Goal: Task Accomplishment & Management: Complete application form

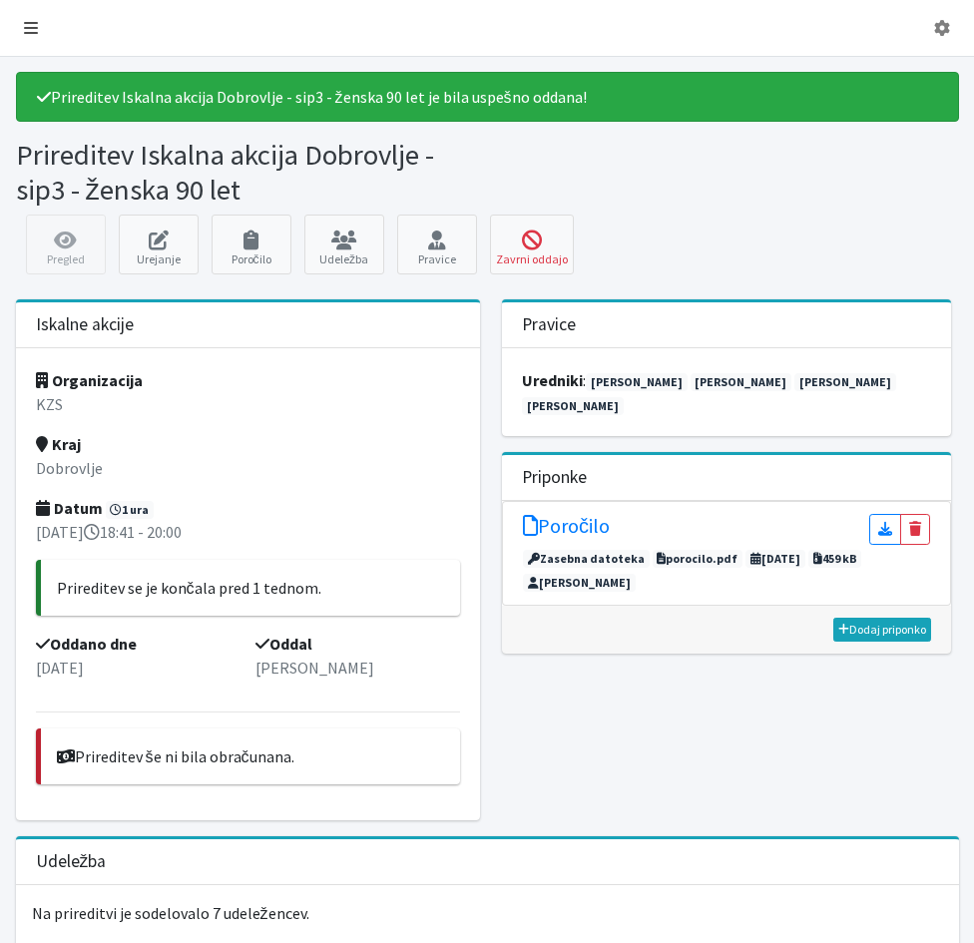
click at [29, 30] on icon at bounding box center [31, 28] width 14 height 16
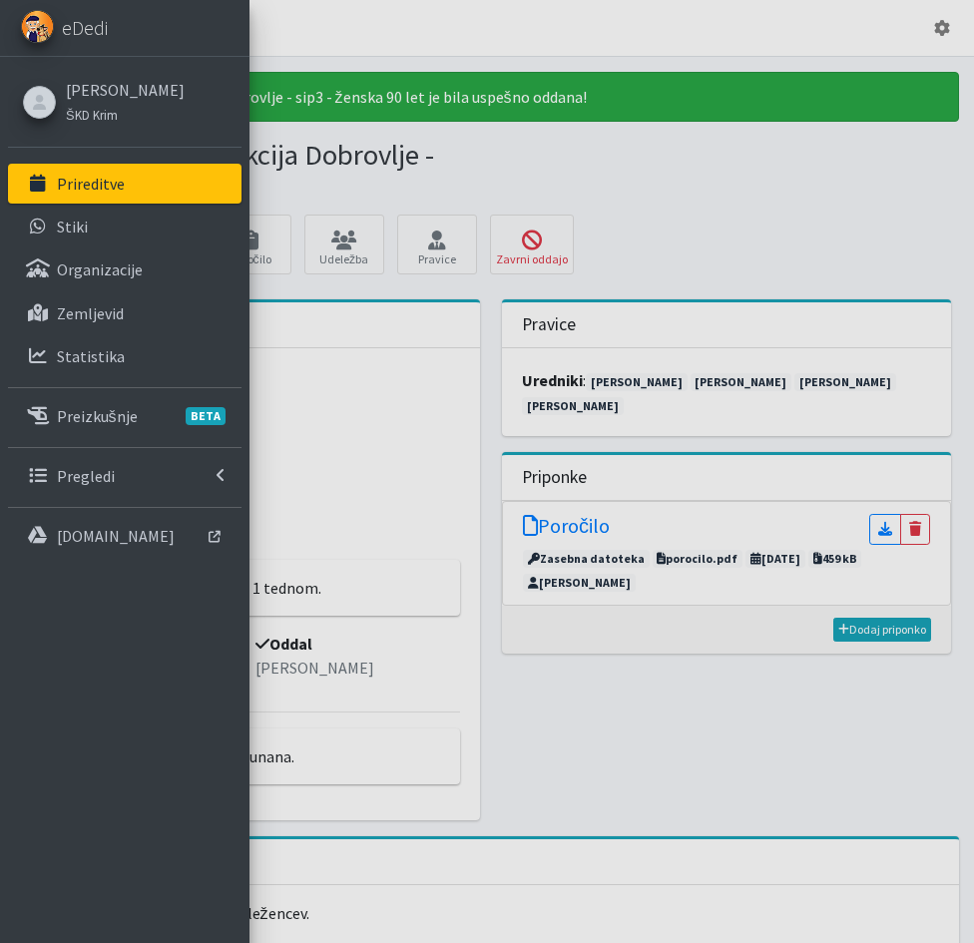
click at [92, 184] on p "Prireditve" at bounding box center [91, 184] width 68 height 20
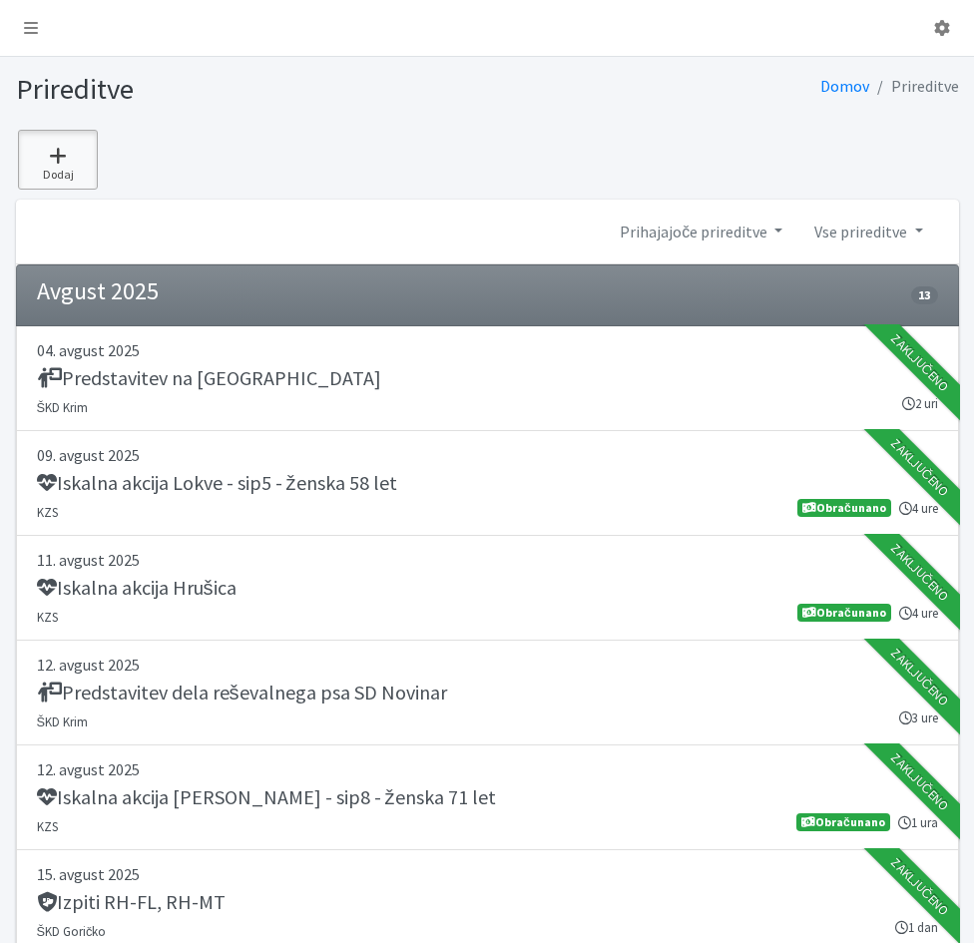
click at [55, 156] on icon at bounding box center [58, 156] width 68 height 20
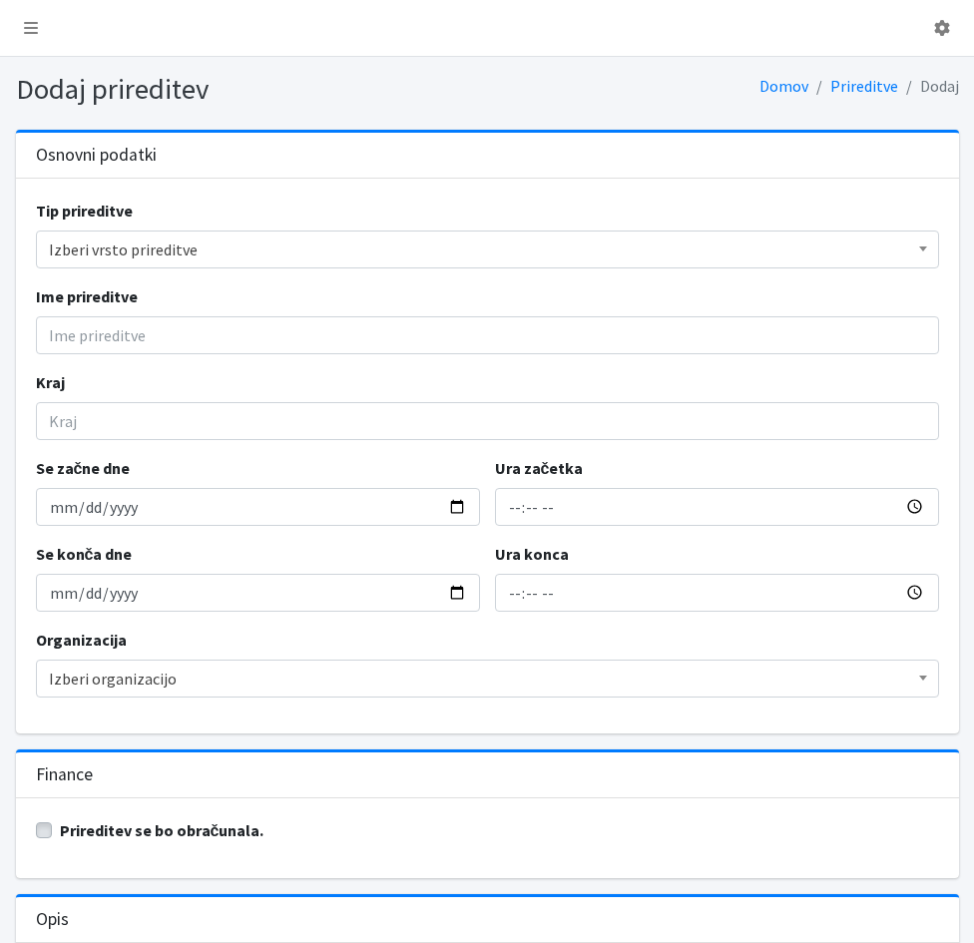
click at [115, 250] on span "Izberi vrsto prireditve" at bounding box center [487, 249] width 877 height 28
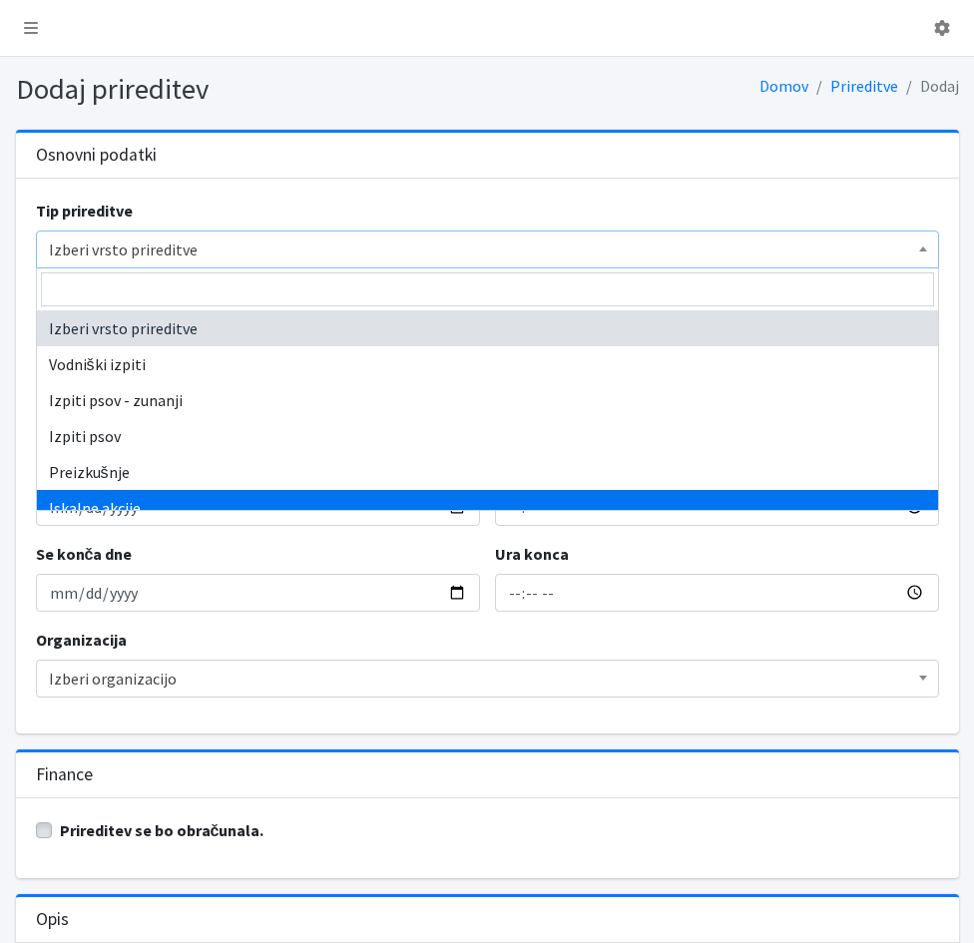
select select "1003"
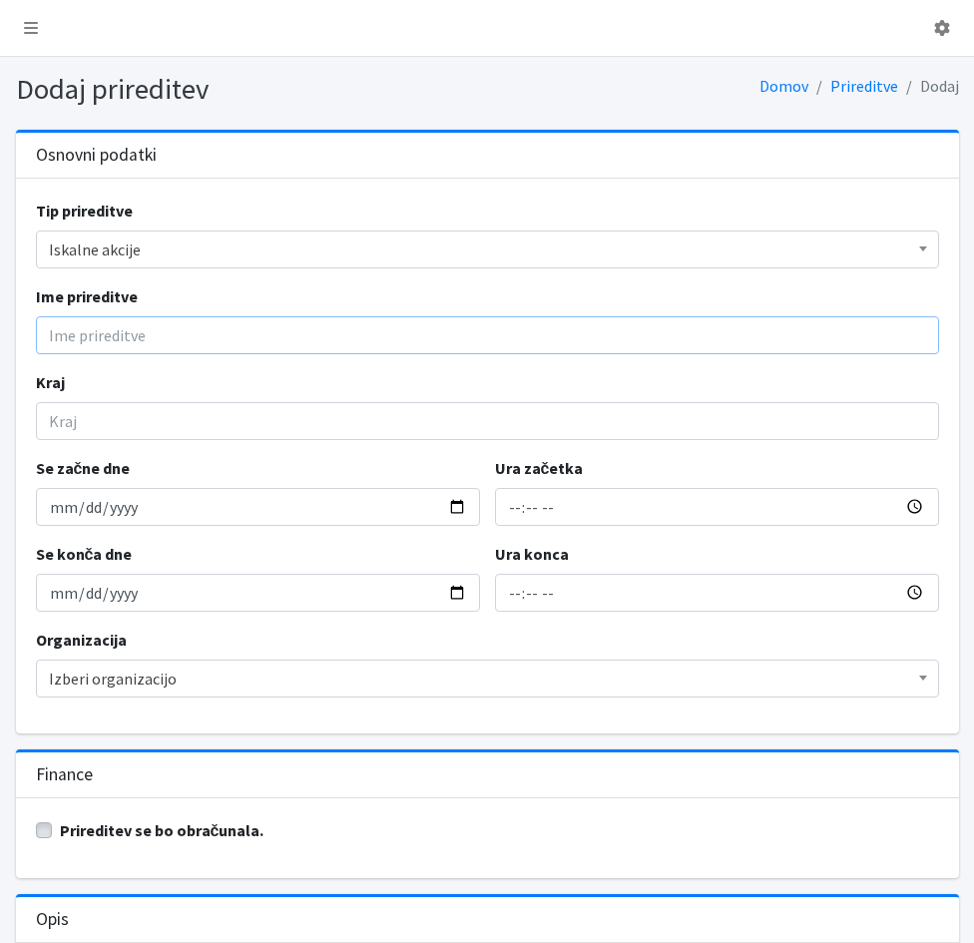
click at [79, 337] on input "Ime prireditve" at bounding box center [487, 335] width 903 height 38
click at [209, 334] on input "Iskalna akcija Pernovo - moški53 let" at bounding box center [487, 335] width 903 height 38
type input "Iskalna akcija Pernovo - sip3 - moški53 let"
click at [182, 424] on input "Kraj" at bounding box center [487, 421] width 903 height 38
type input "Pernovo"
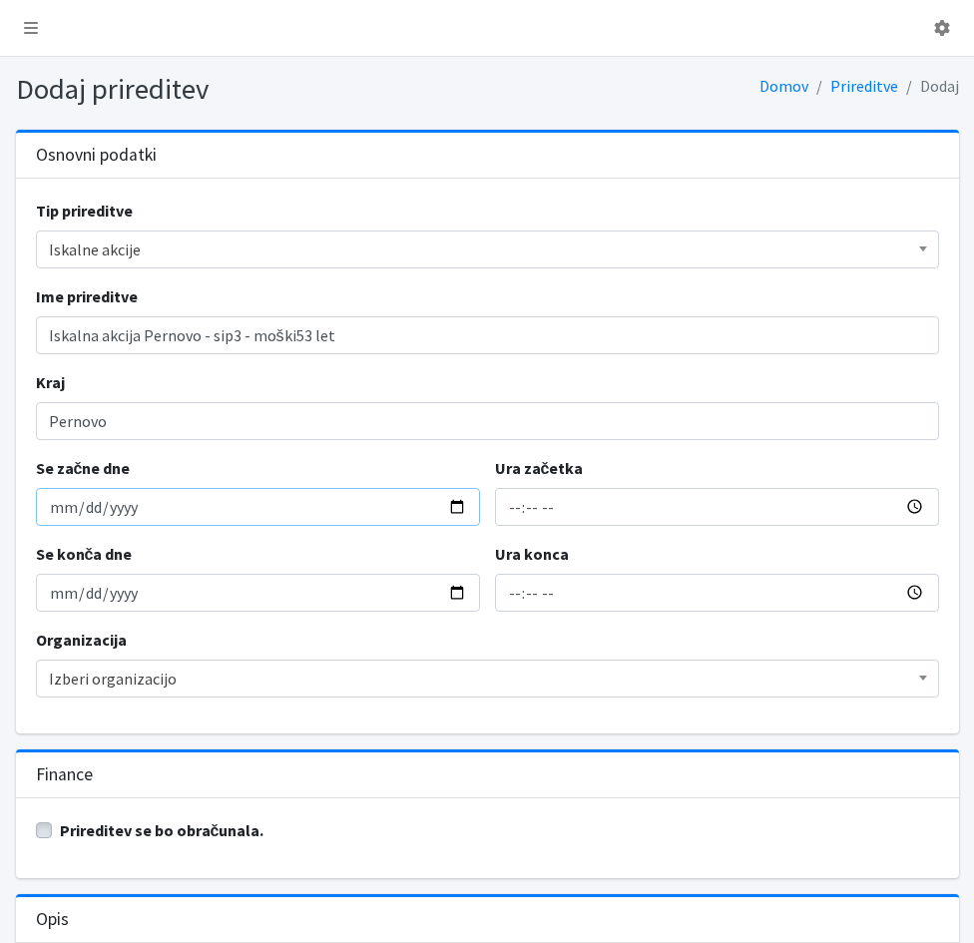
click at [55, 516] on input "Se začne dne" at bounding box center [258, 507] width 444 height 38
click at [62, 508] on input "Se začne dne" at bounding box center [258, 507] width 444 height 38
type input "2025-09-27"
click at [505, 513] on input "Ura začetka" at bounding box center [717, 507] width 444 height 38
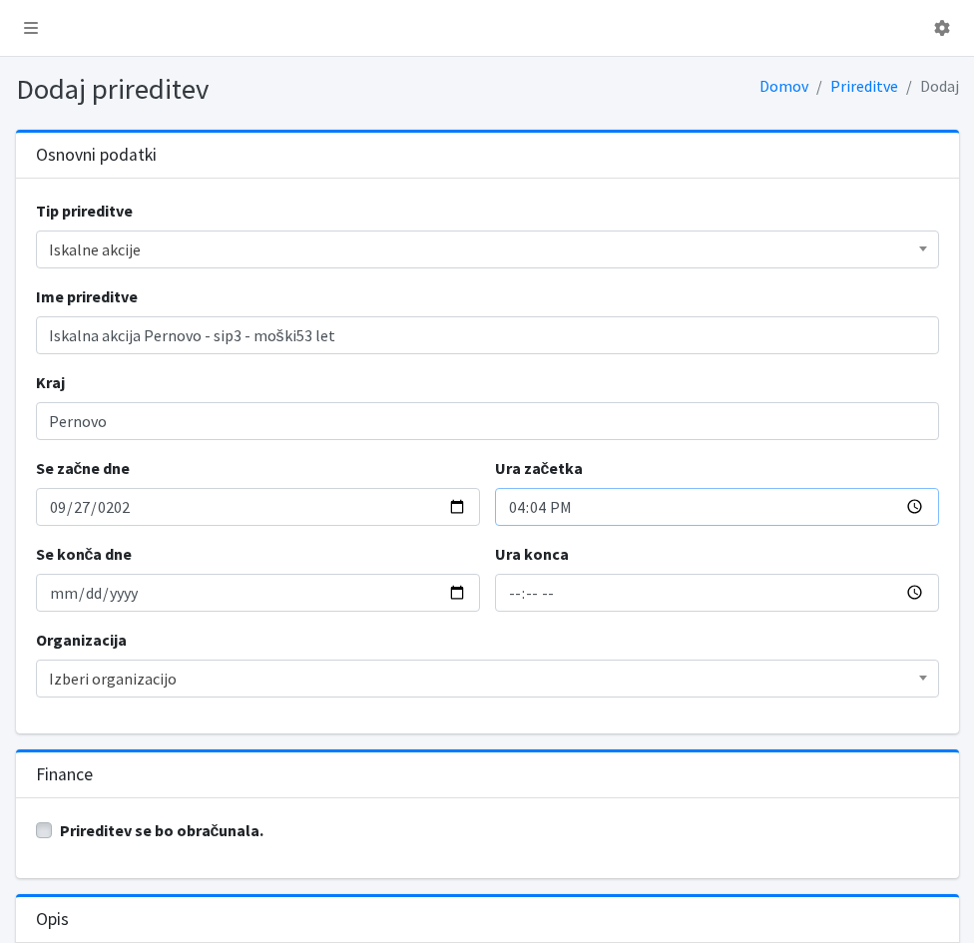
type input "16:47"
click at [510, 596] on input "18:47" at bounding box center [717, 593] width 444 height 38
type input "21:00"
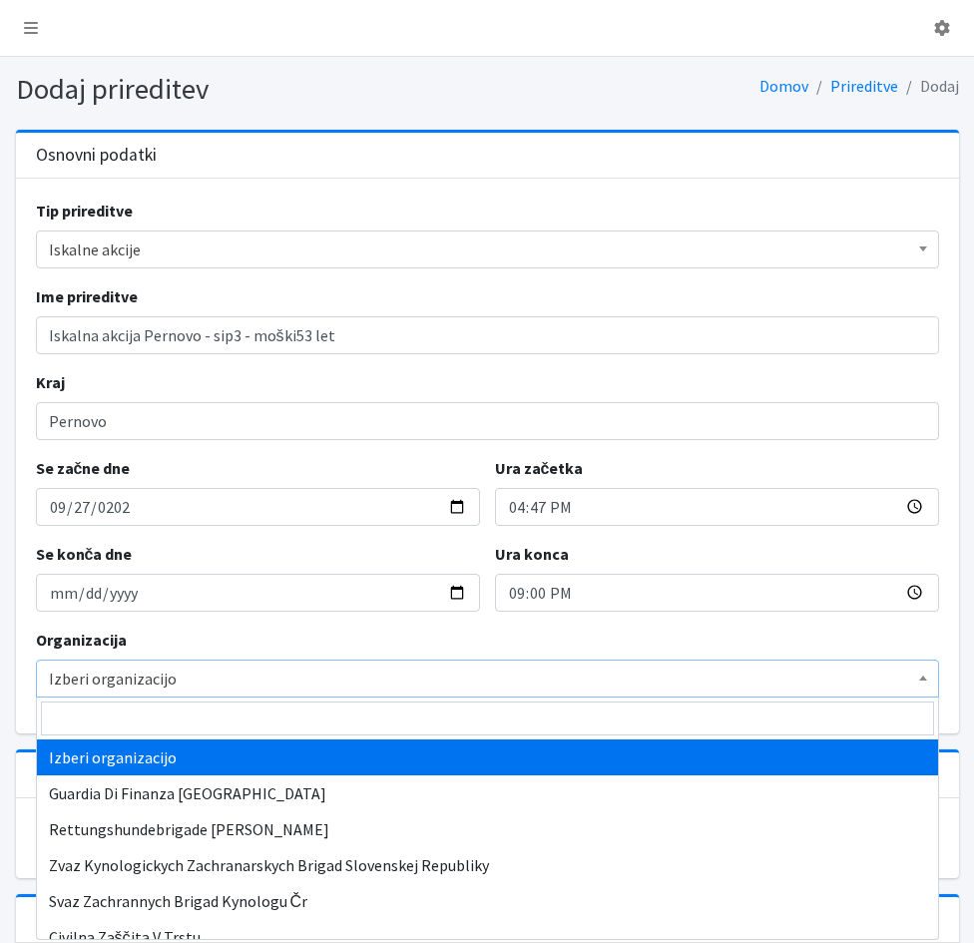
click at [169, 681] on span "Izberi organizacijo" at bounding box center [487, 678] width 877 height 28
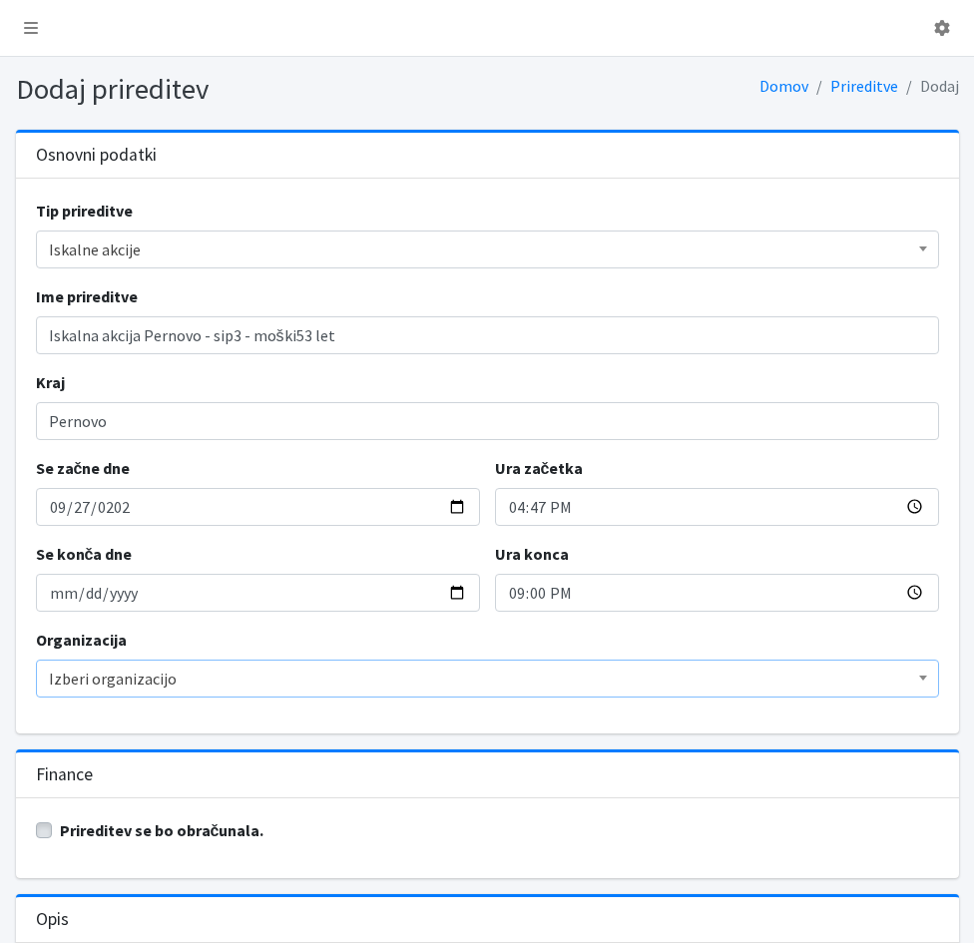
click at [169, 681] on span "Izberi organizacijo" at bounding box center [487, 678] width 877 height 28
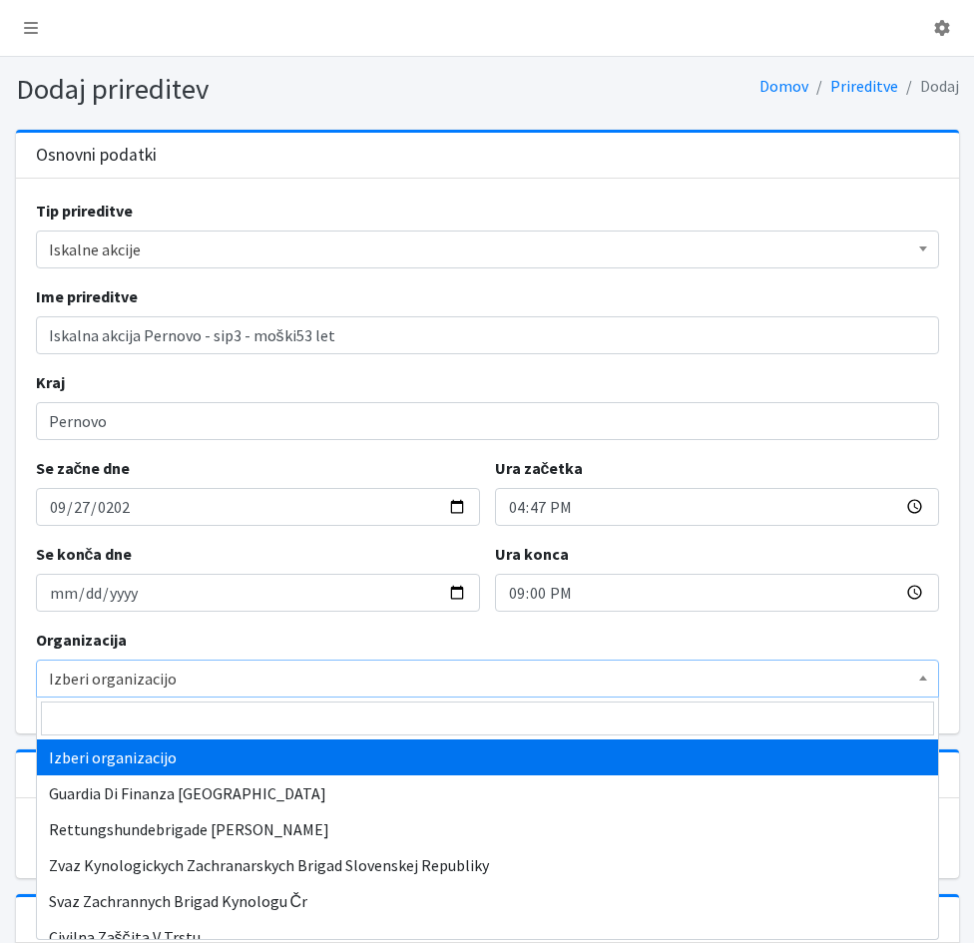
click at [138, 677] on span "Izberi organizacijo" at bounding box center [487, 678] width 877 height 28
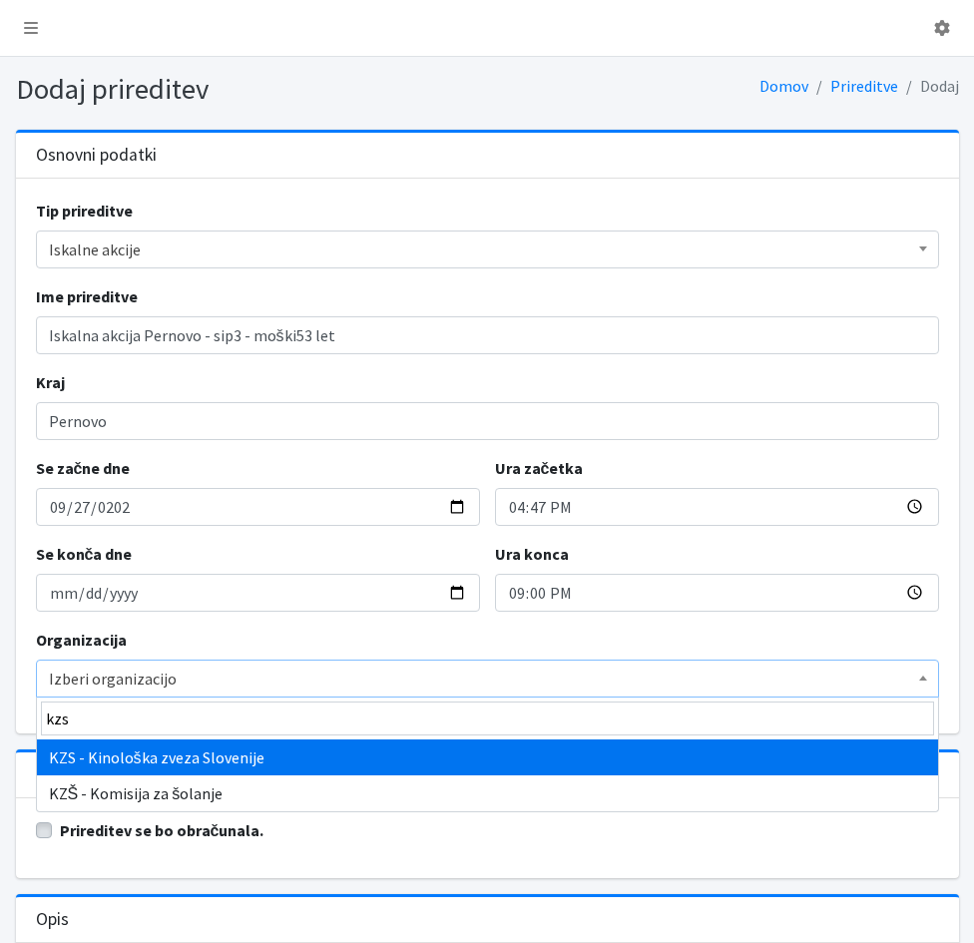
type input "kzs"
select select "1067"
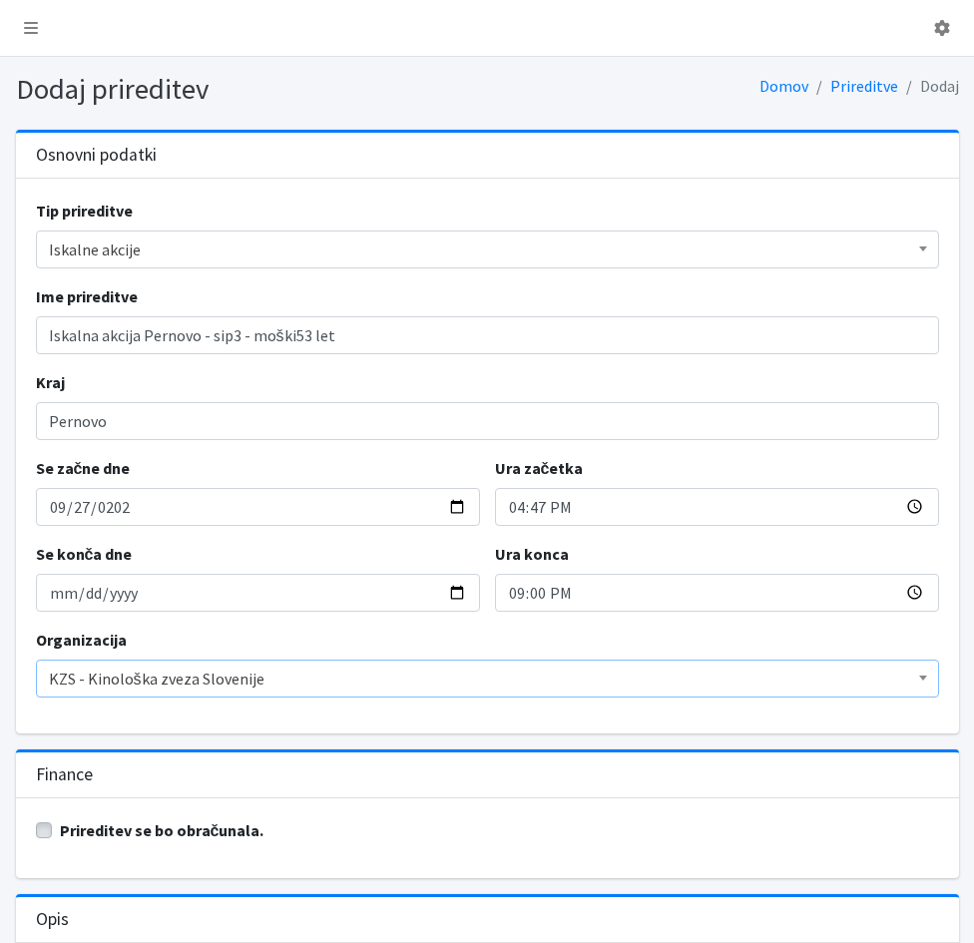
click at [60, 830] on label "Prireditev se bo obračunala." at bounding box center [162, 830] width 205 height 24
click at [47, 830] on input "Prireditev se bo obračunala." at bounding box center [44, 828] width 16 height 20
checkbox input "true"
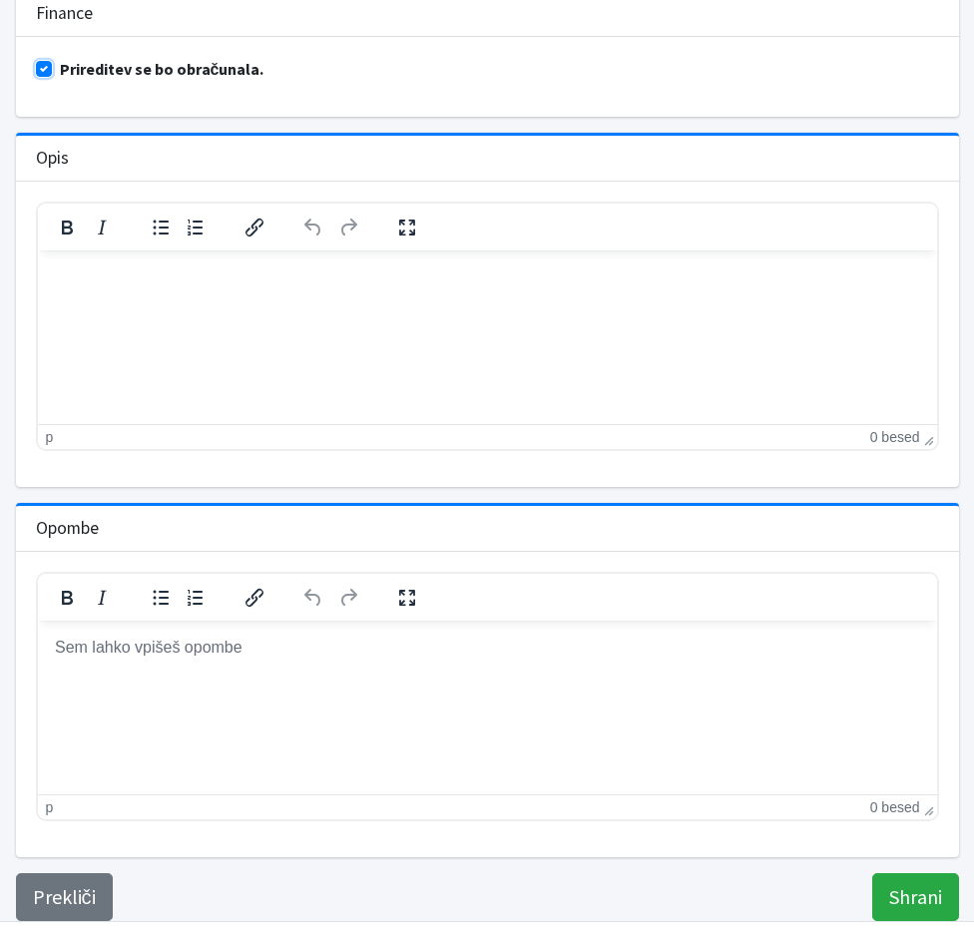
scroll to position [796, 0]
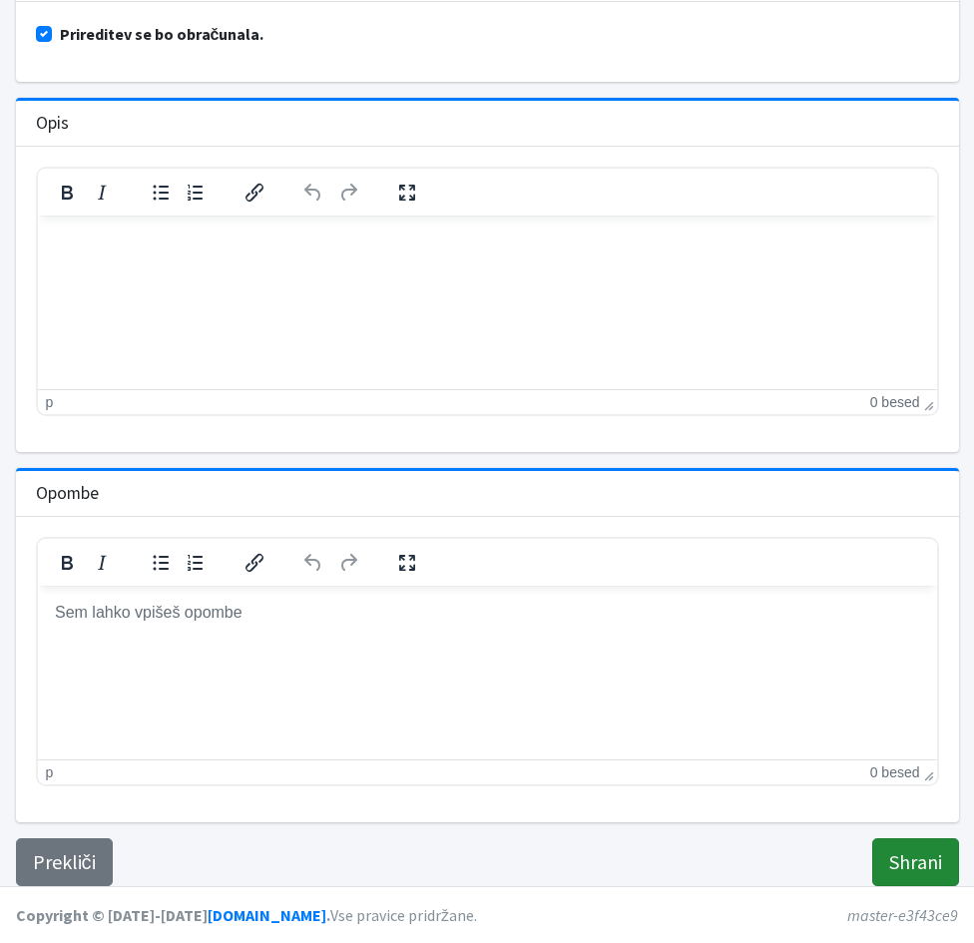
click at [913, 869] on input "Shrani" at bounding box center [915, 862] width 87 height 48
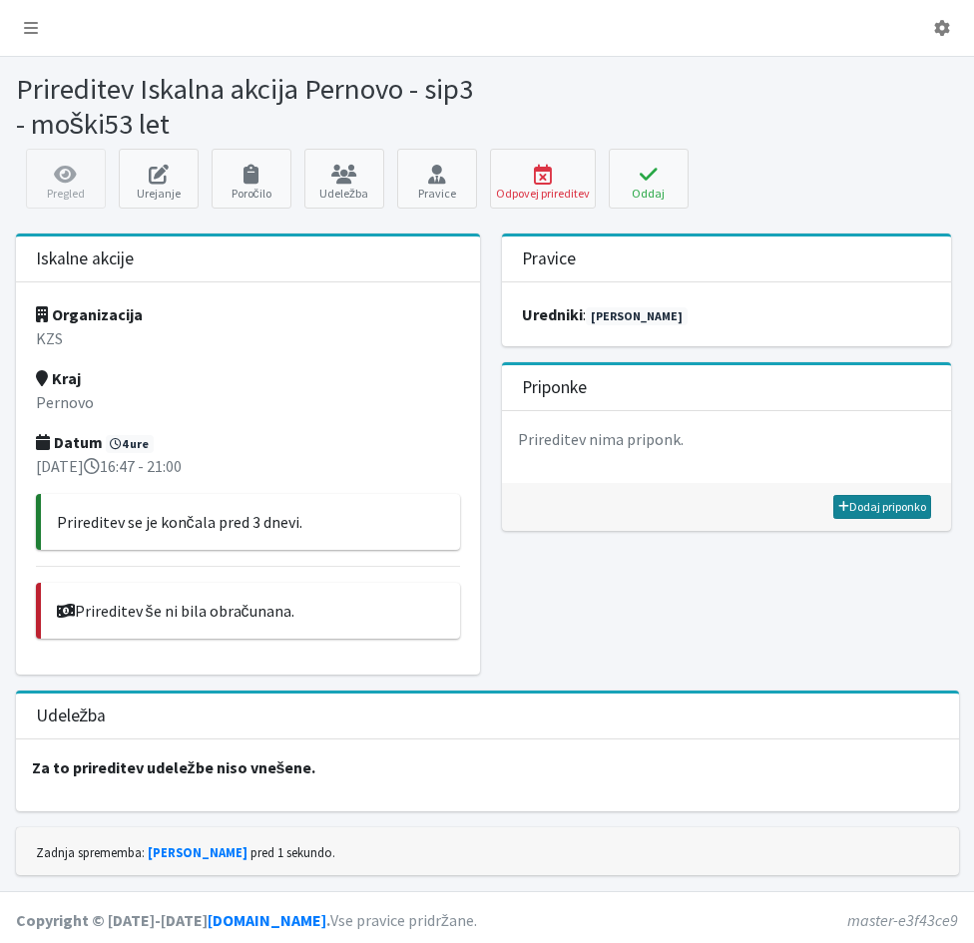
click at [895, 507] on link "Dodaj priponko" at bounding box center [882, 507] width 98 height 24
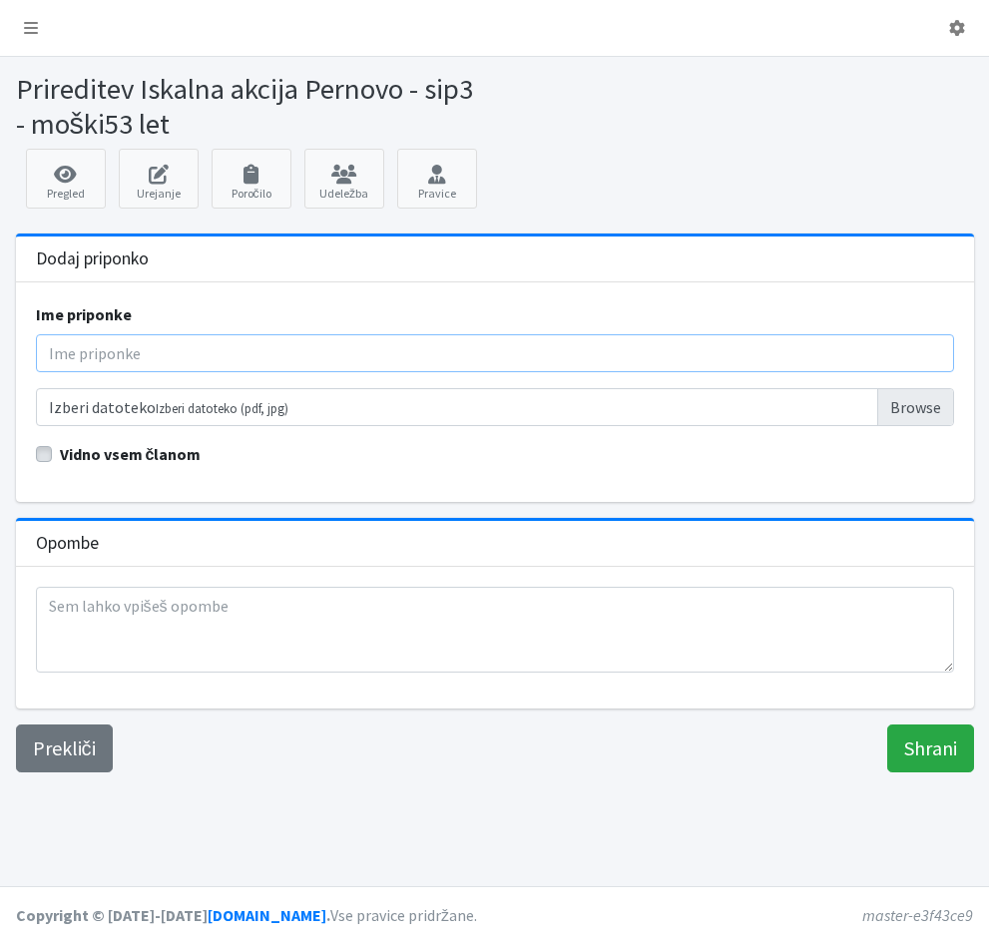
click at [51, 355] on input "Ime priponke" at bounding box center [495, 353] width 918 height 38
type input "Poročilo"
click at [143, 403] on input "Izberi datoteko Izberi datoteko (pdf, jpg)" at bounding box center [495, 407] width 918 height 38
type input "C:\fakepath\11-1_27_09_PERNOVO_poročilo copy.pdf"
click at [938, 751] on input "Shrani" at bounding box center [930, 748] width 87 height 48
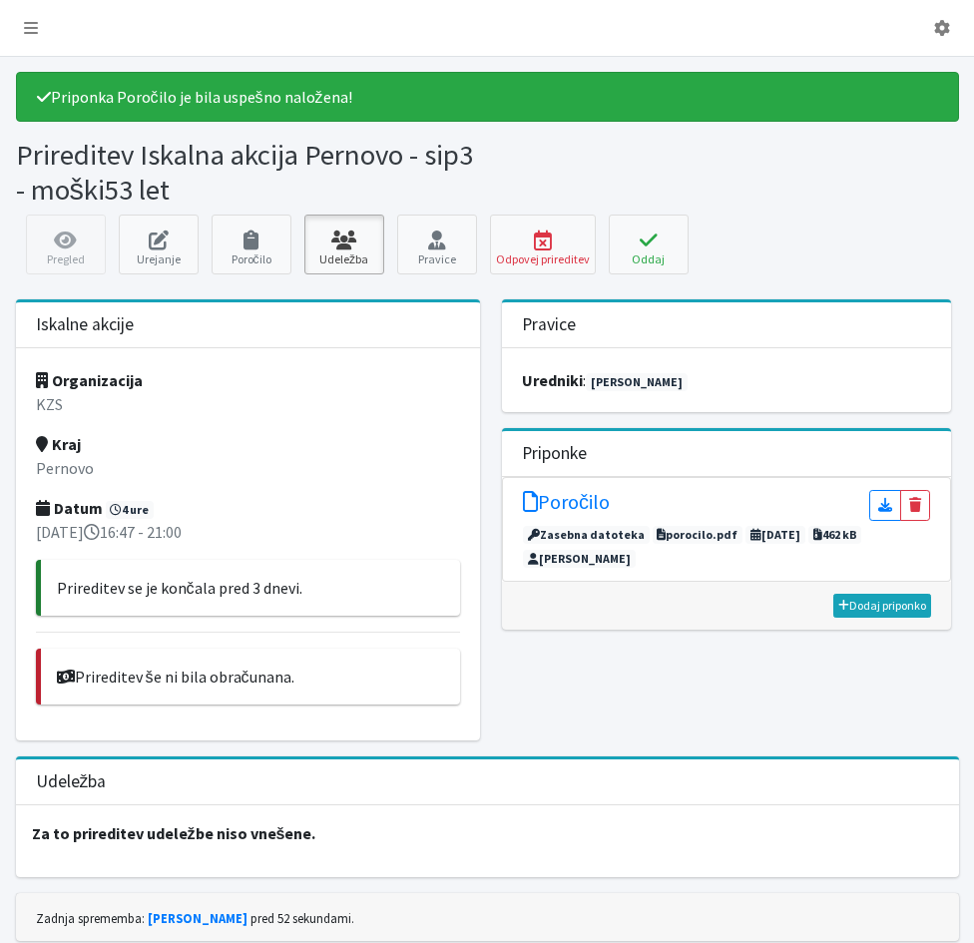
click at [339, 246] on icon at bounding box center [344, 240] width 68 height 20
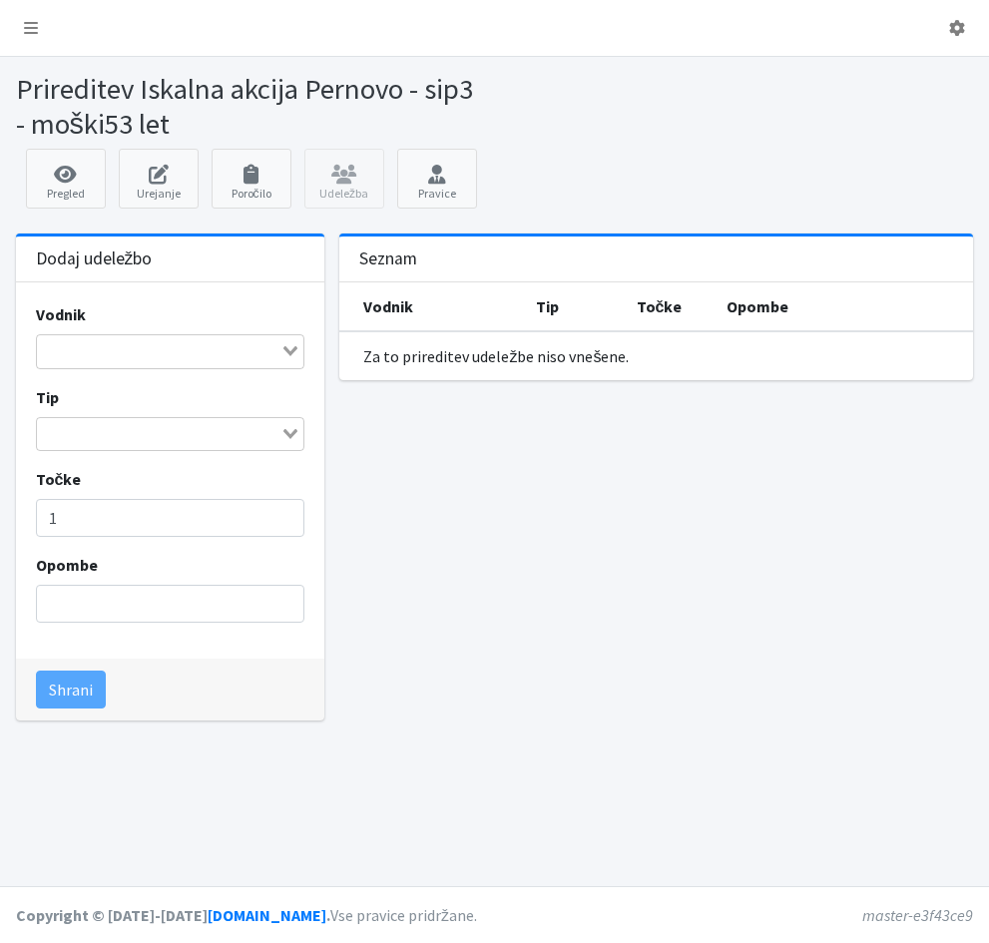
click at [87, 355] on input "Search for option" at bounding box center [159, 351] width 240 height 24
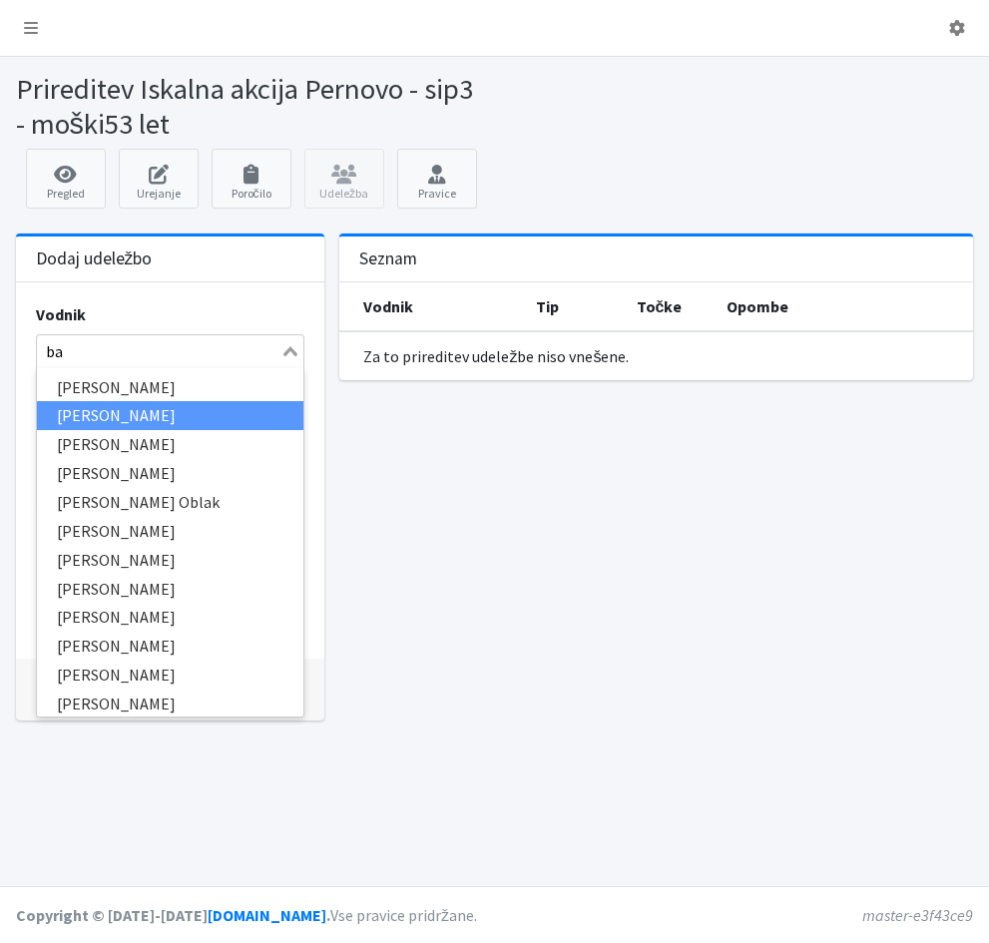
type input "baš"
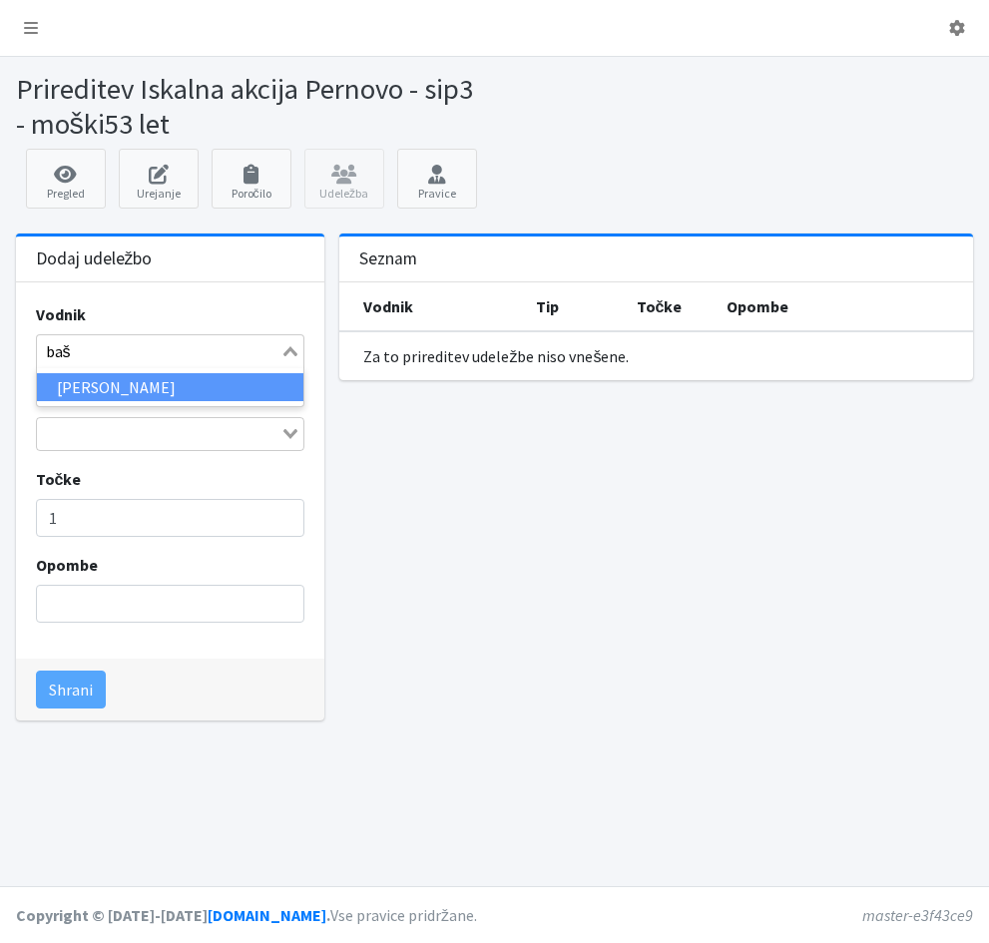
click at [136, 385] on li "Maja Bašič" at bounding box center [170, 387] width 267 height 29
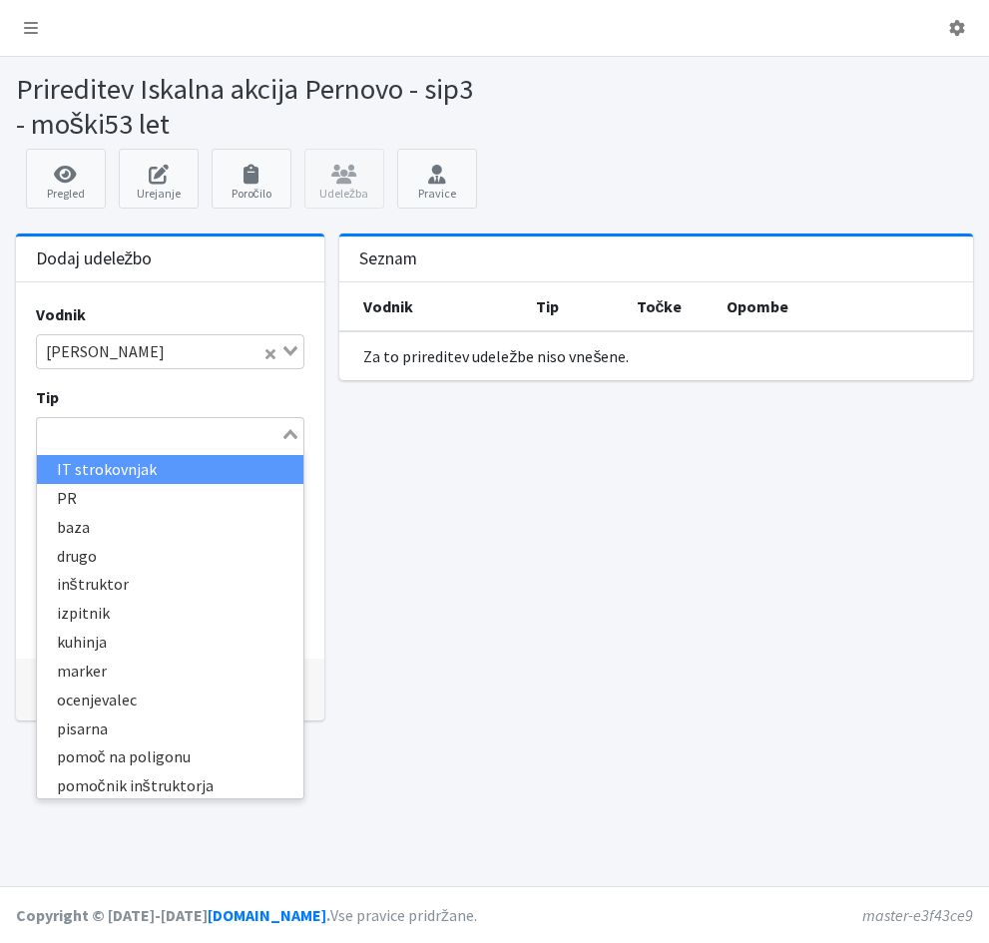
click at [292, 435] on icon "Search for option" at bounding box center [290, 434] width 14 height 10
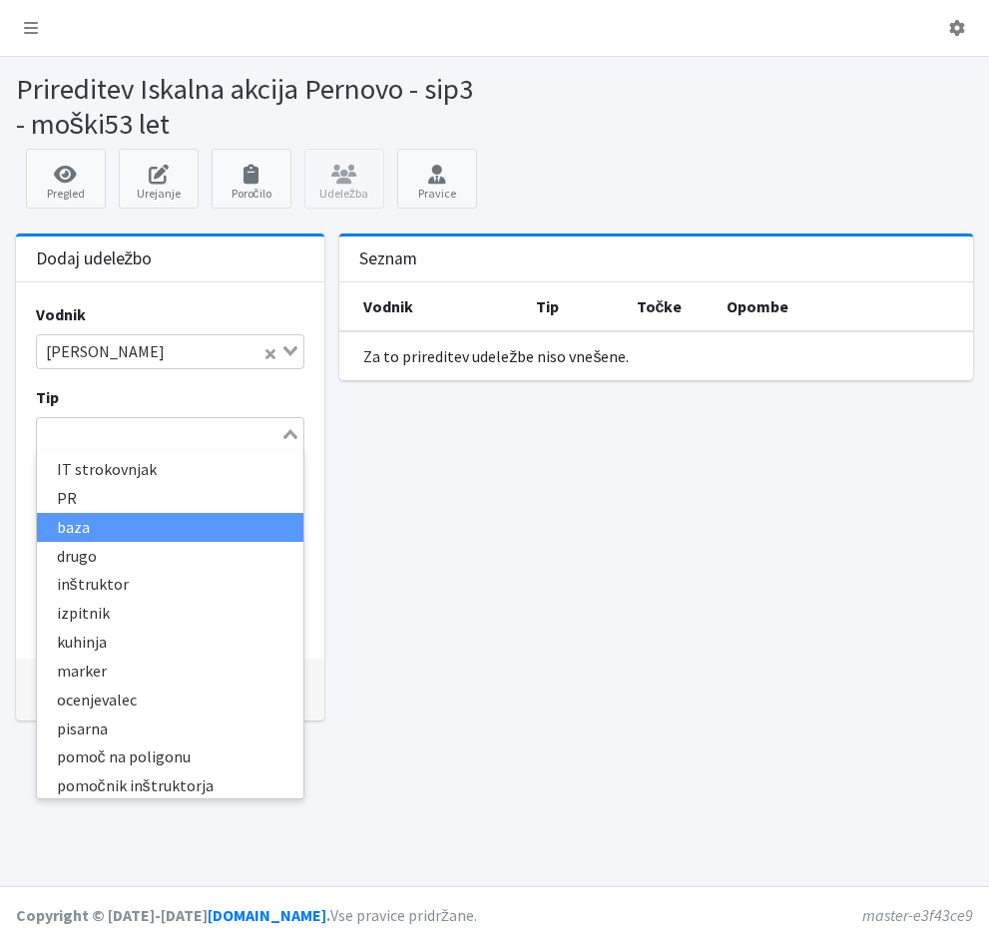
click at [89, 531] on li "baza" at bounding box center [170, 527] width 267 height 29
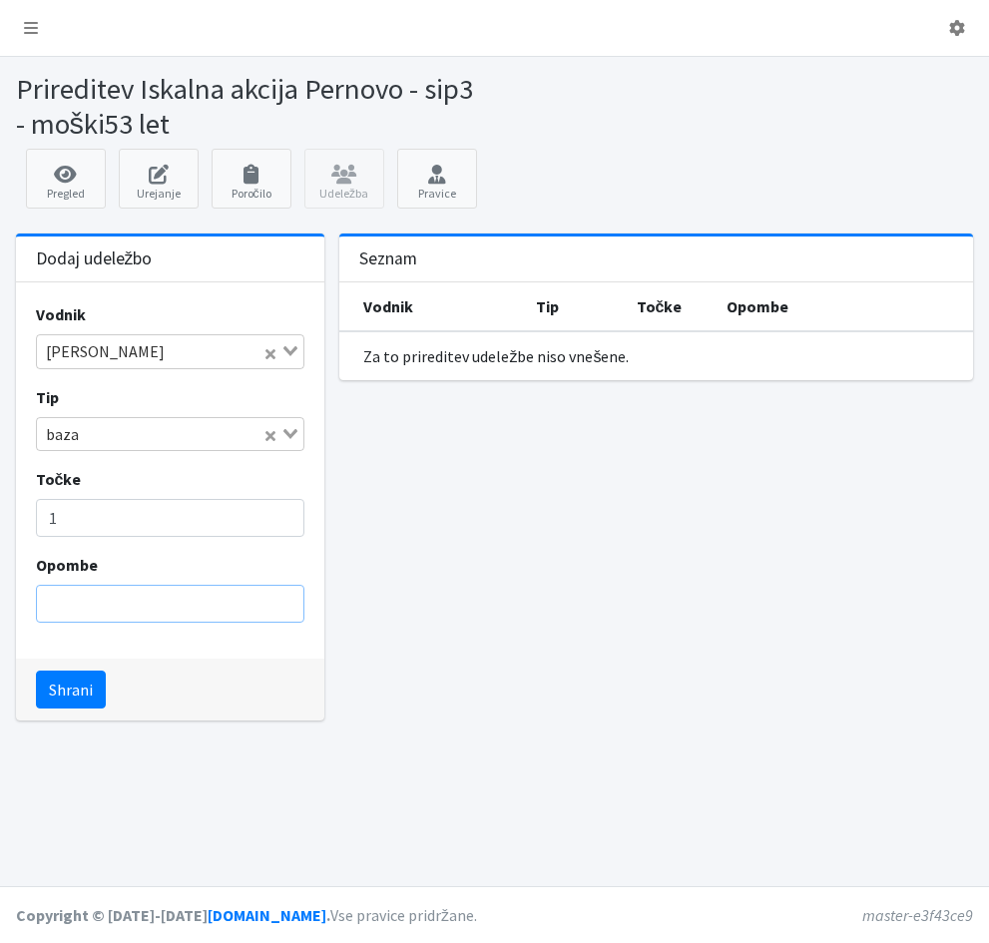
click at [206, 613] on input "Opombe" at bounding box center [170, 604] width 269 height 38
type input "logistika"
click at [67, 696] on button "Shrani" at bounding box center [71, 689] width 70 height 38
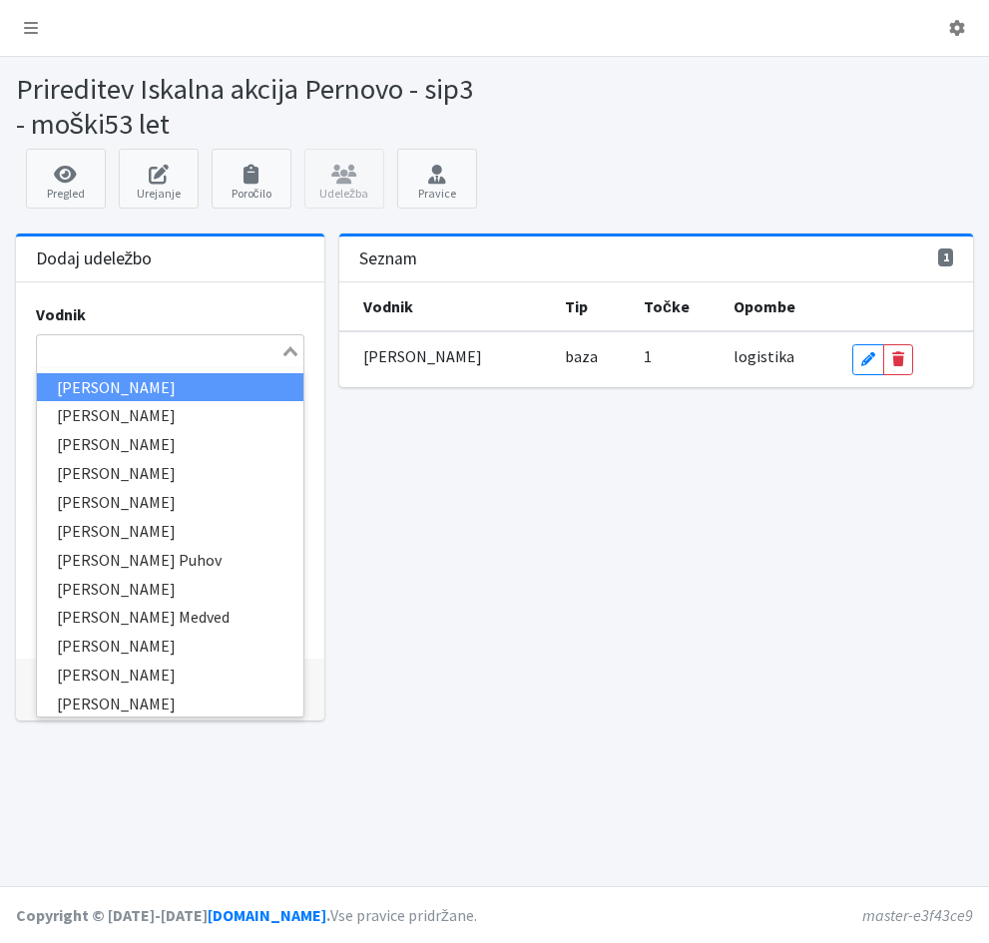
click at [60, 345] on input "Search for option" at bounding box center [159, 351] width 240 height 24
type input "čed"
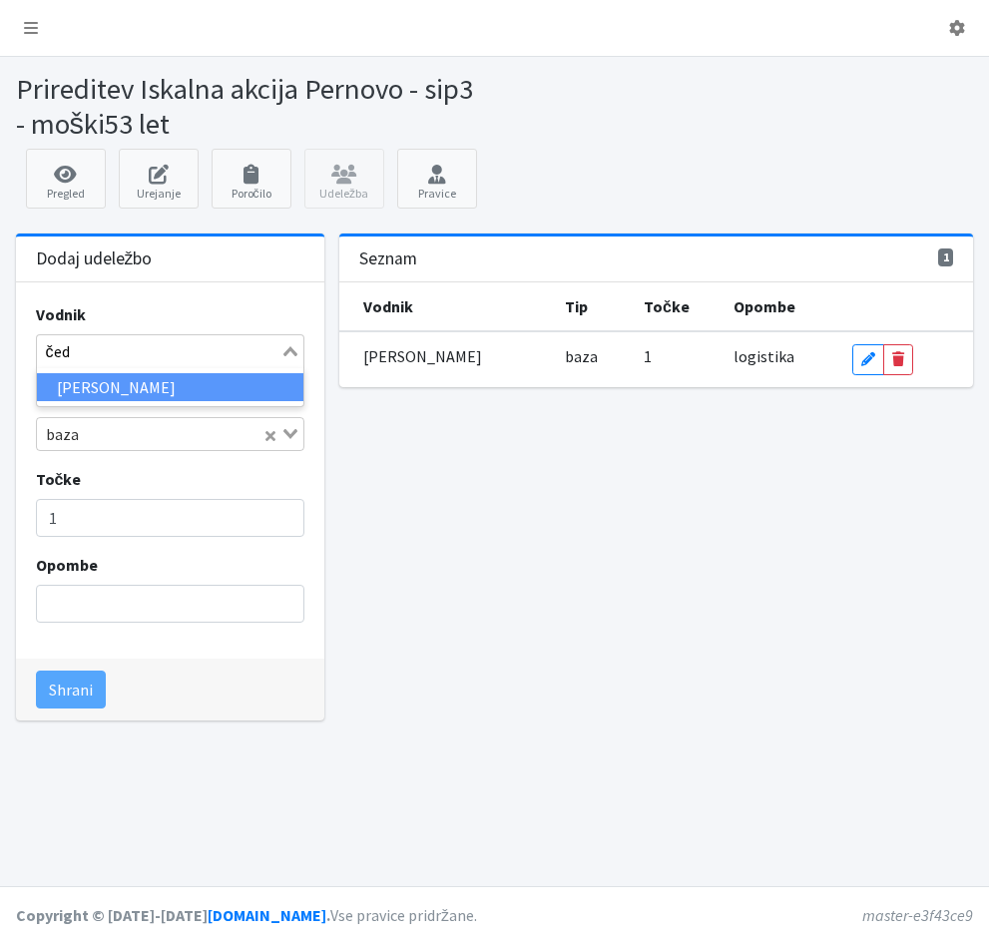
click at [91, 387] on li "[PERSON_NAME]" at bounding box center [170, 387] width 267 height 29
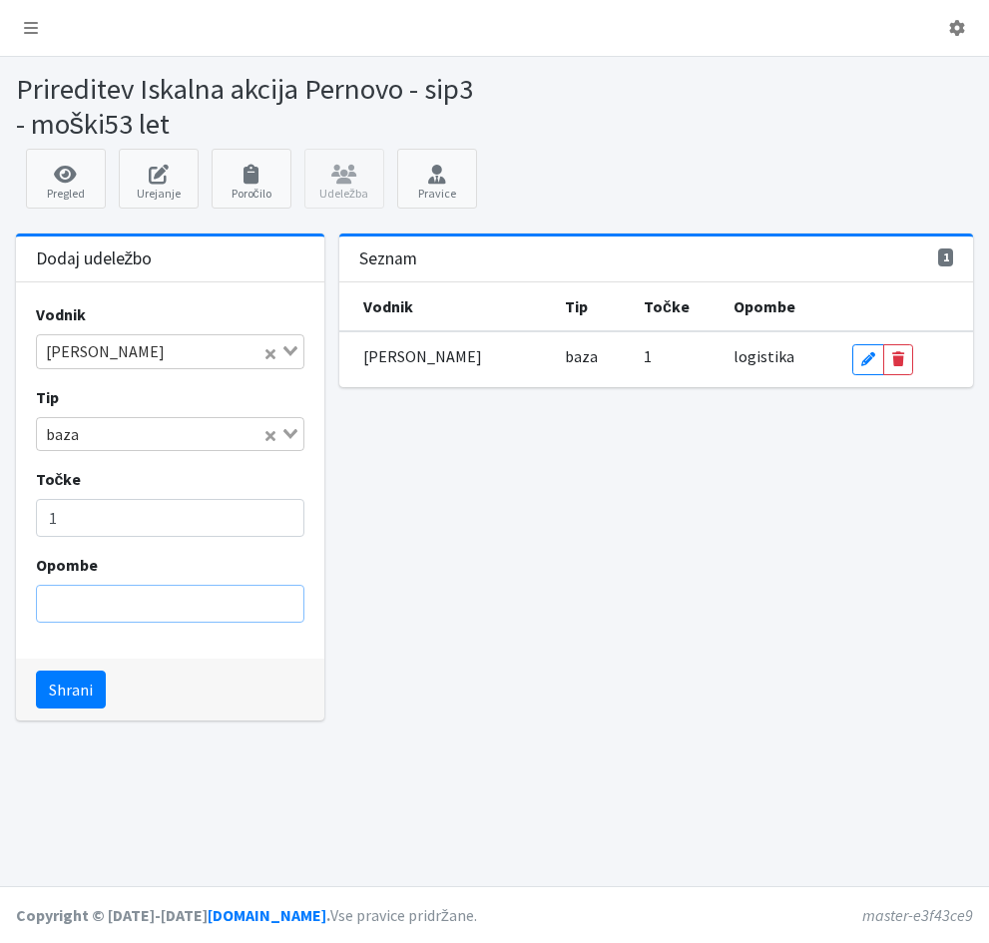
click at [125, 602] on input "Opombe" at bounding box center [170, 604] width 269 height 38
type input "brez psa"
click at [59, 689] on button "Shrani" at bounding box center [71, 689] width 70 height 38
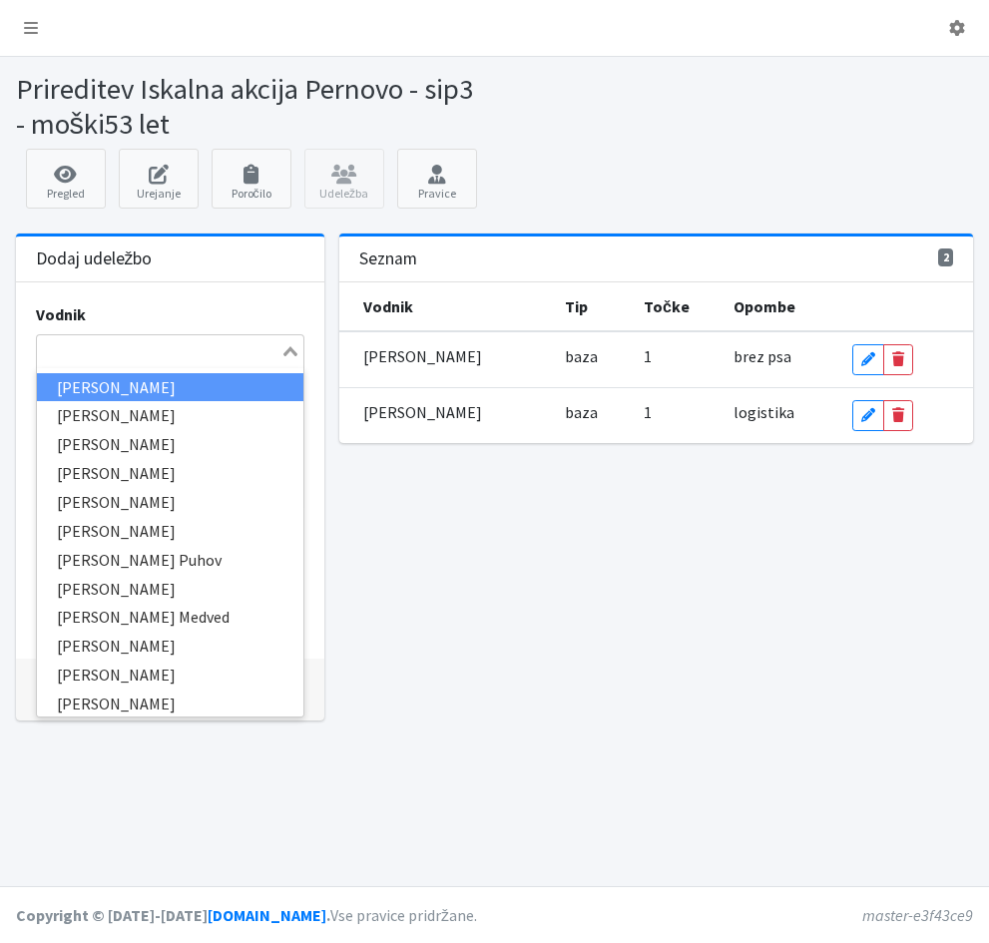
click at [59, 347] on input "Search for option" at bounding box center [159, 351] width 240 height 24
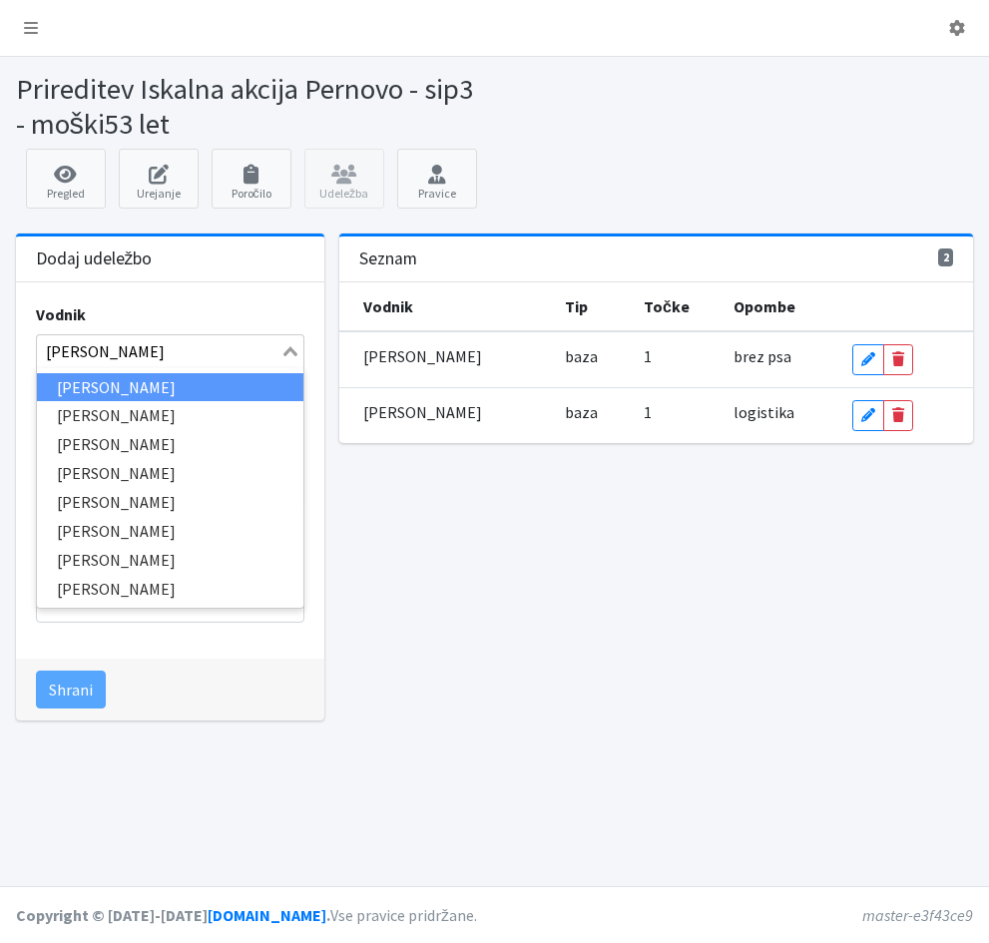
type input "gregori"
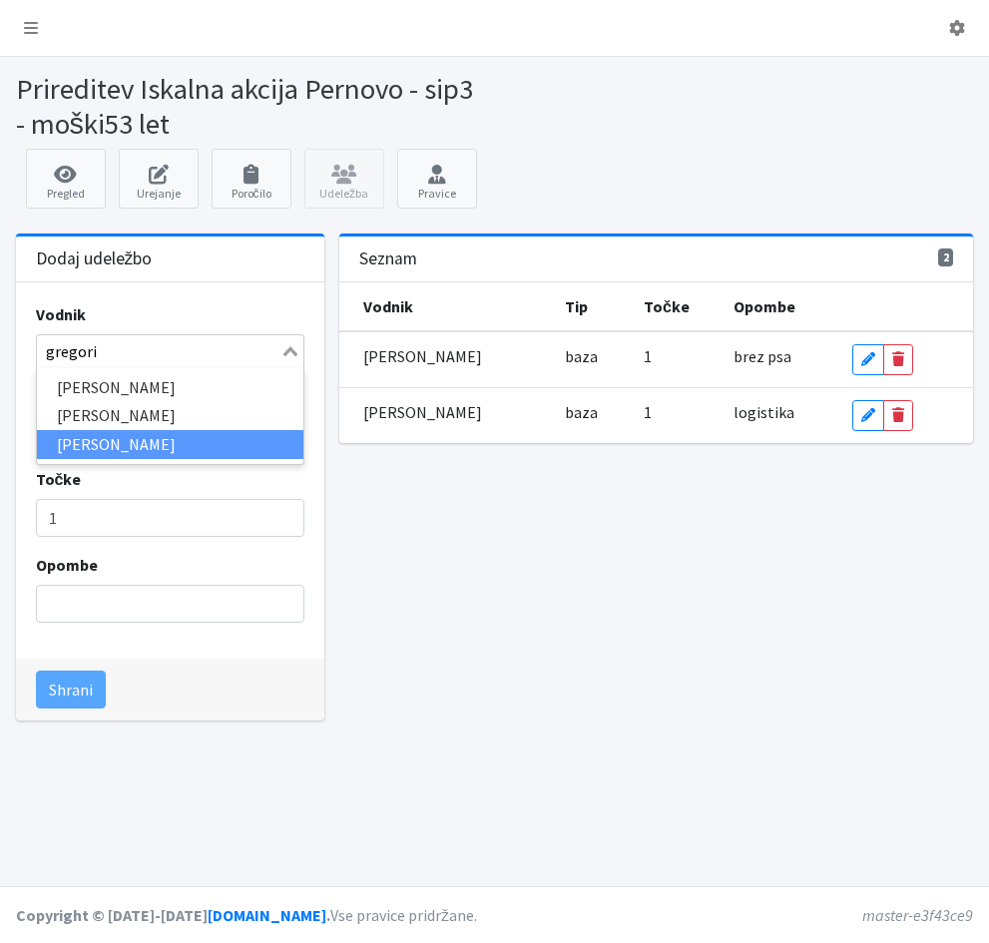
click at [117, 442] on li "[PERSON_NAME]" at bounding box center [170, 444] width 267 height 29
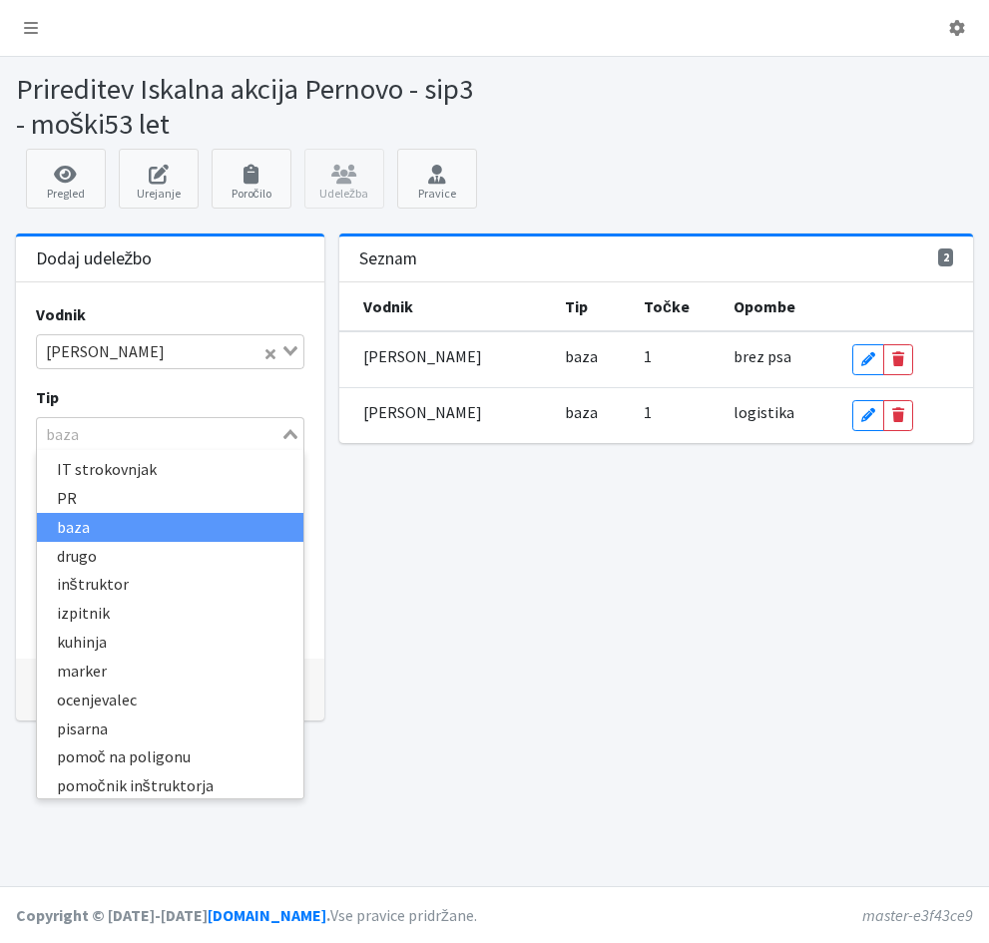
click at [286, 433] on icon "Search for option" at bounding box center [290, 434] width 14 height 10
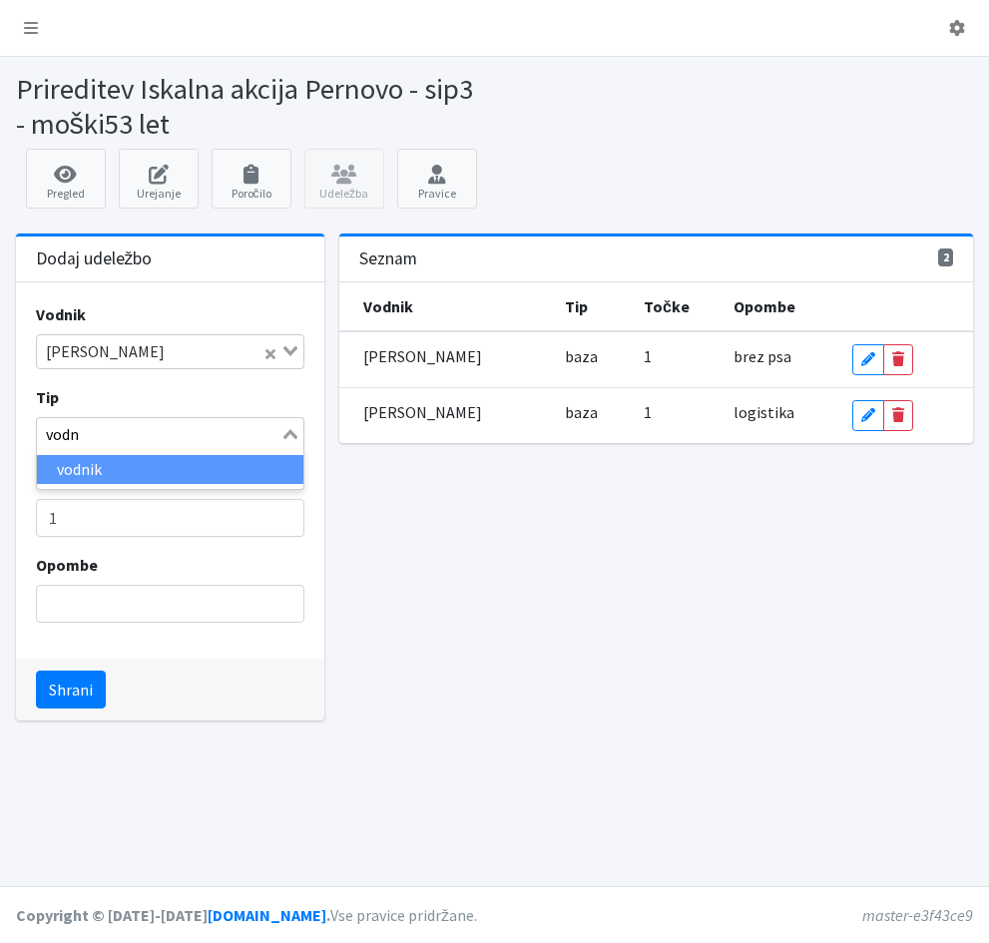
type input "vodni"
click at [243, 474] on li "vodnik" at bounding box center [170, 469] width 267 height 29
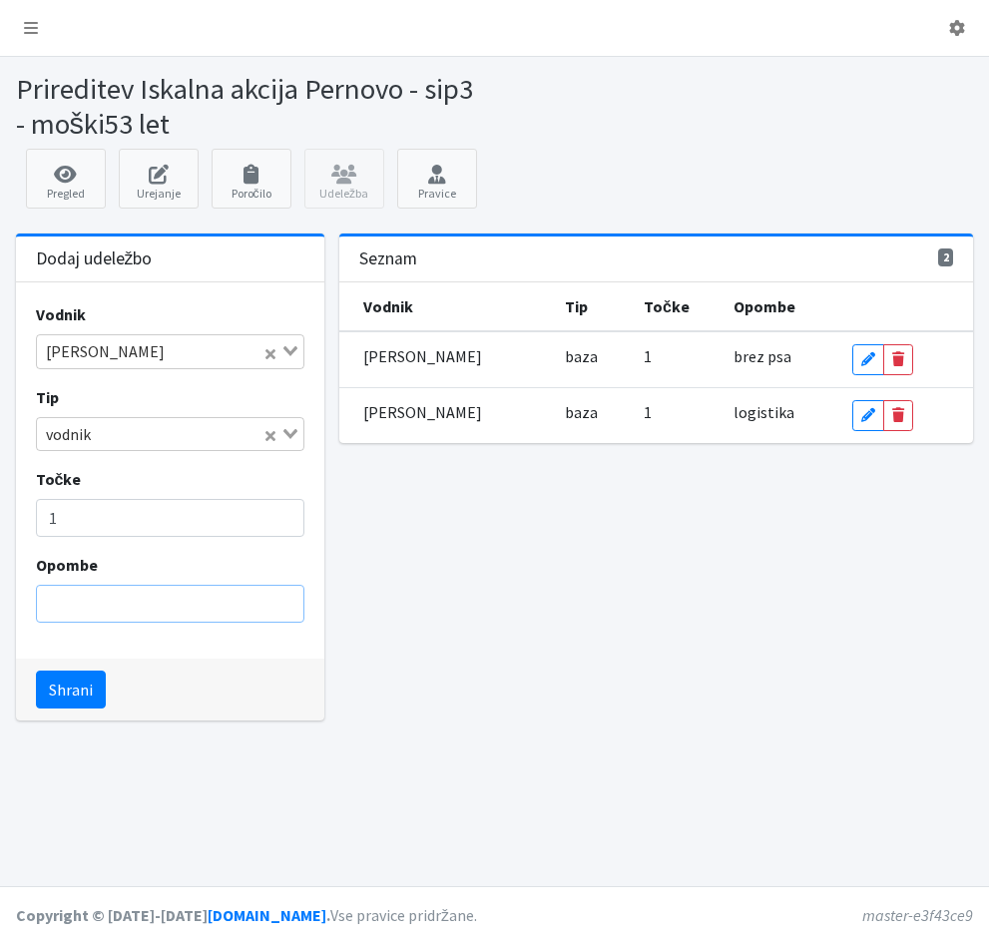
click at [184, 607] on input "Opombe" at bounding box center [170, 604] width 269 height 38
type input "brez psa"
click at [66, 687] on button "Shrani" at bounding box center [71, 689] width 70 height 38
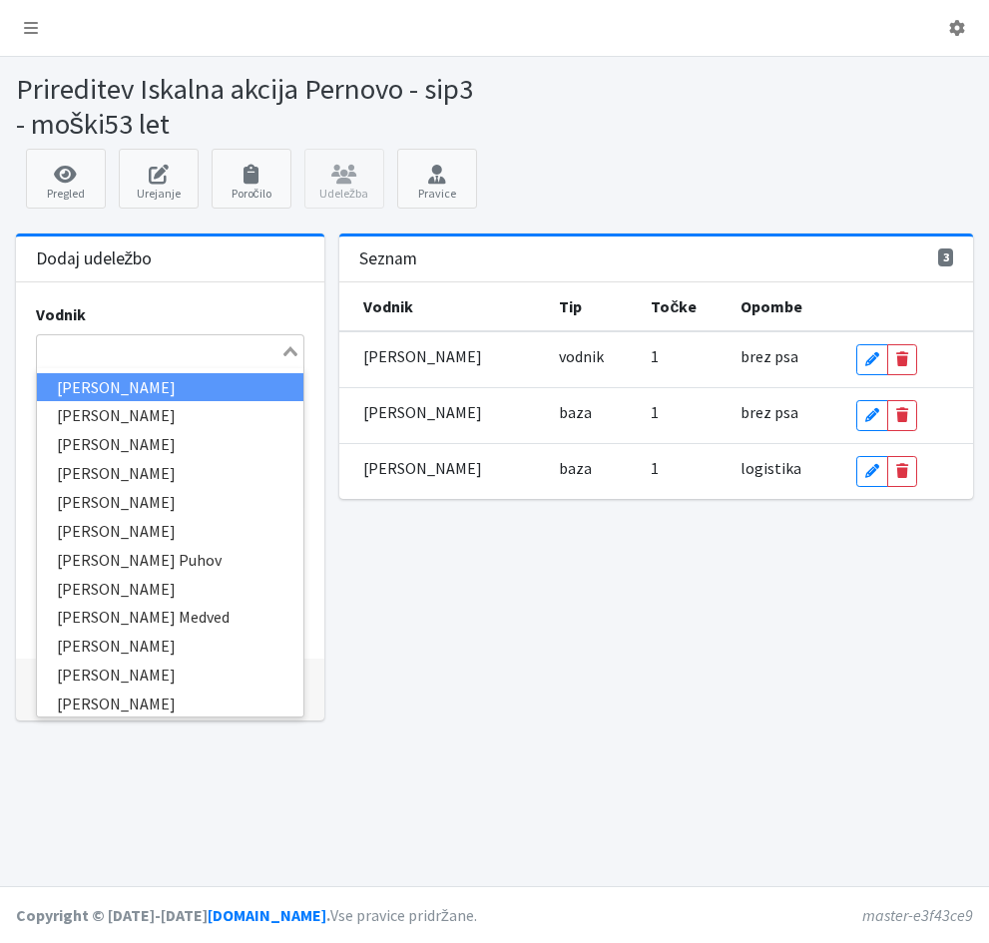
click at [91, 337] on div "Search for option" at bounding box center [159, 349] width 244 height 28
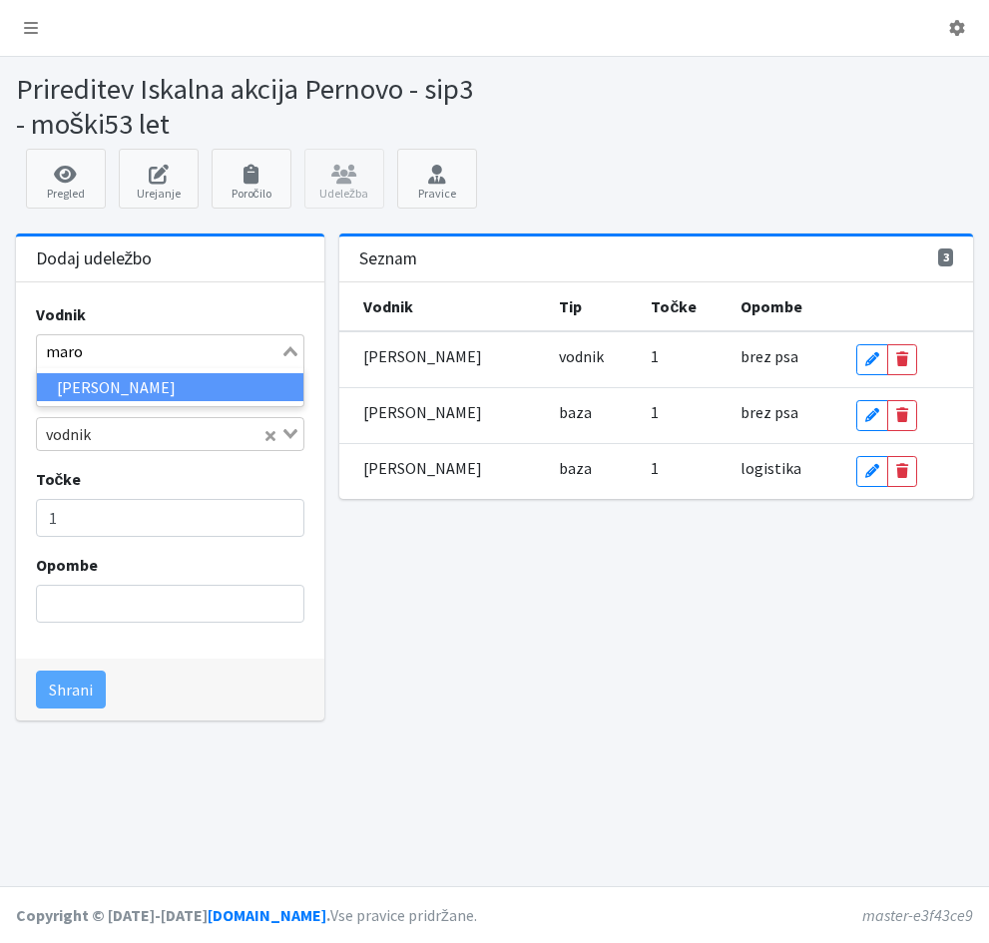
type input "marol"
click at [98, 389] on li "[PERSON_NAME]" at bounding box center [170, 387] width 267 height 29
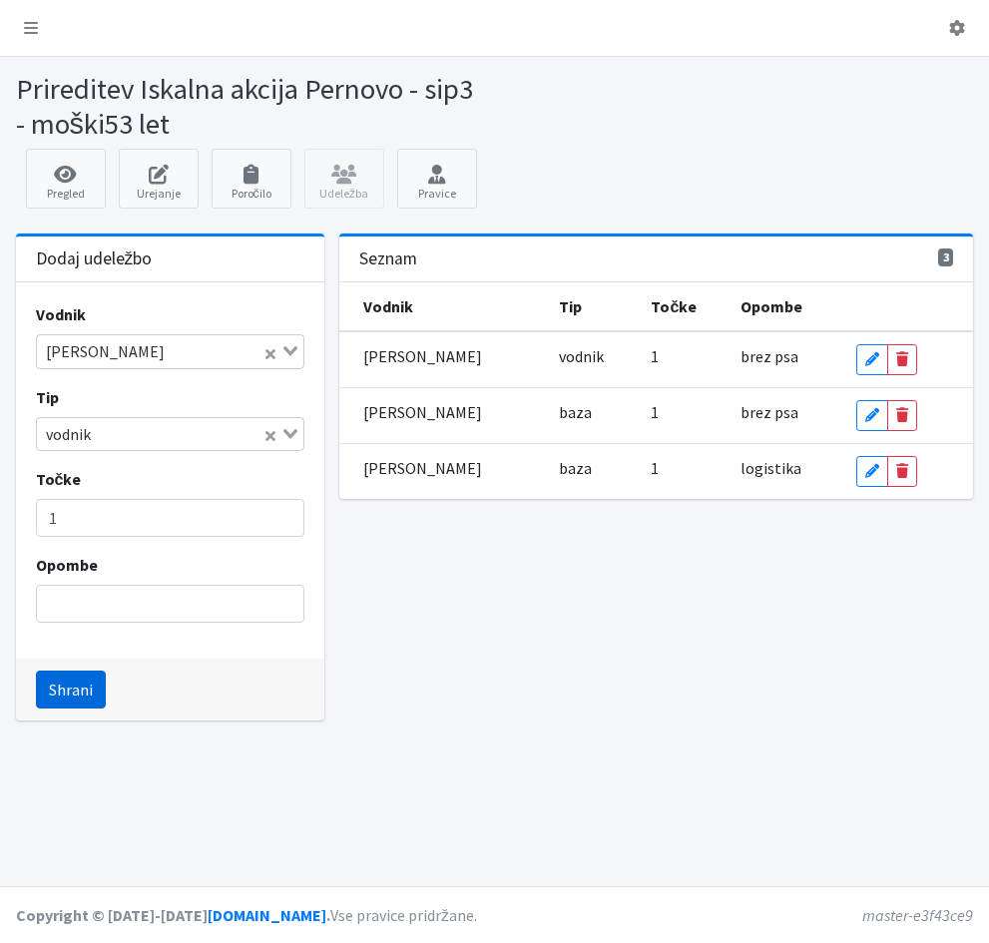
click at [58, 692] on button "Shrani" at bounding box center [71, 689] width 70 height 38
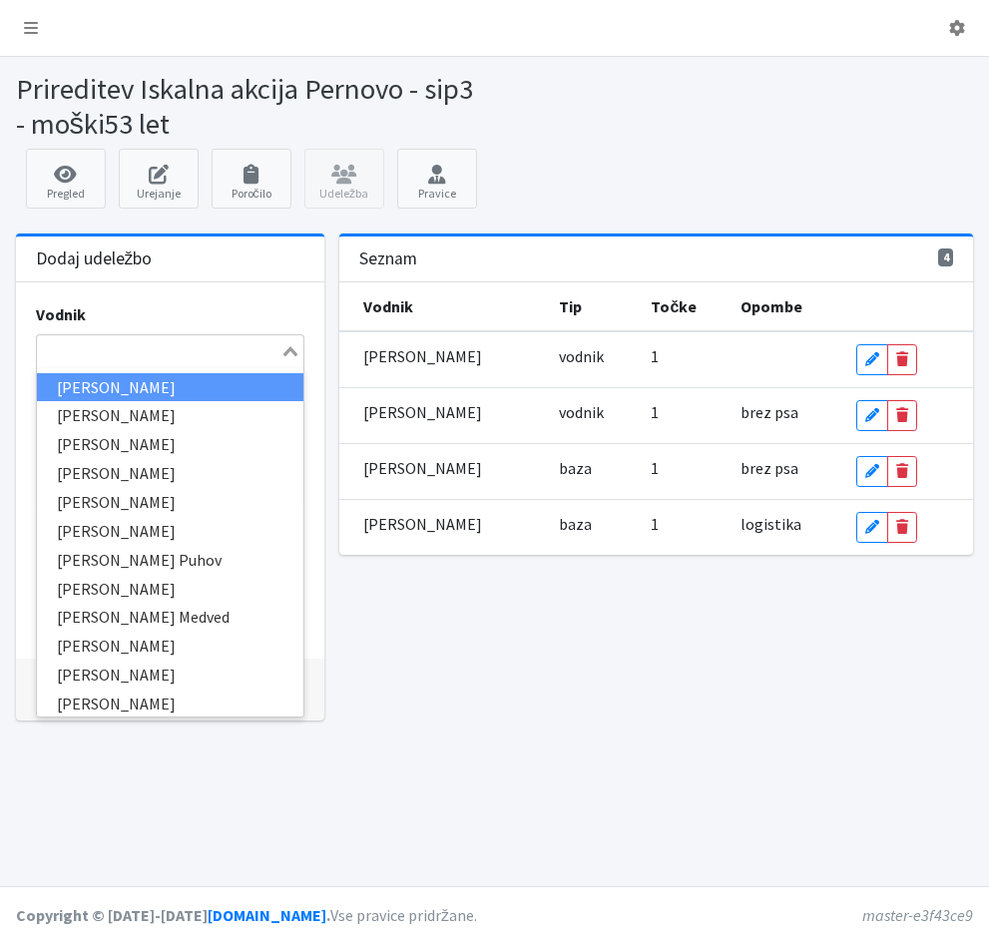
click at [47, 345] on input "Search for option" at bounding box center [159, 351] width 240 height 24
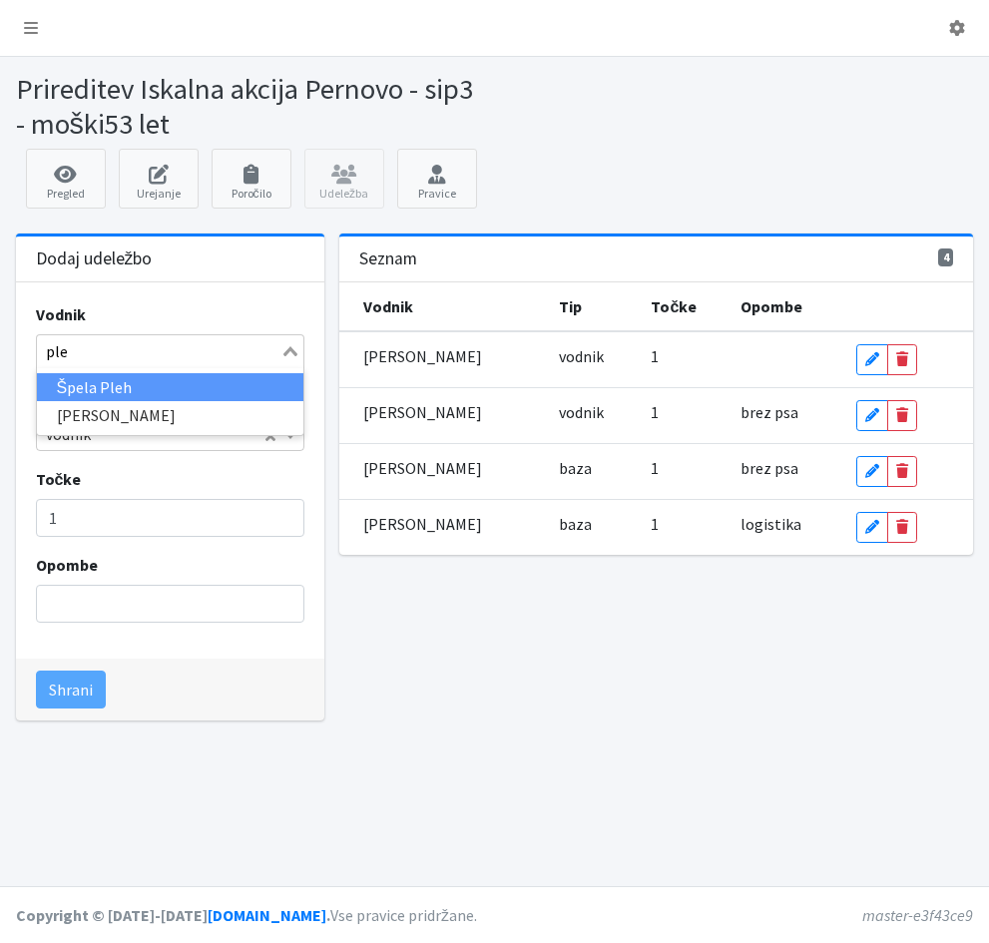
type input "ples"
click at [76, 381] on li "[PERSON_NAME]" at bounding box center [170, 387] width 267 height 29
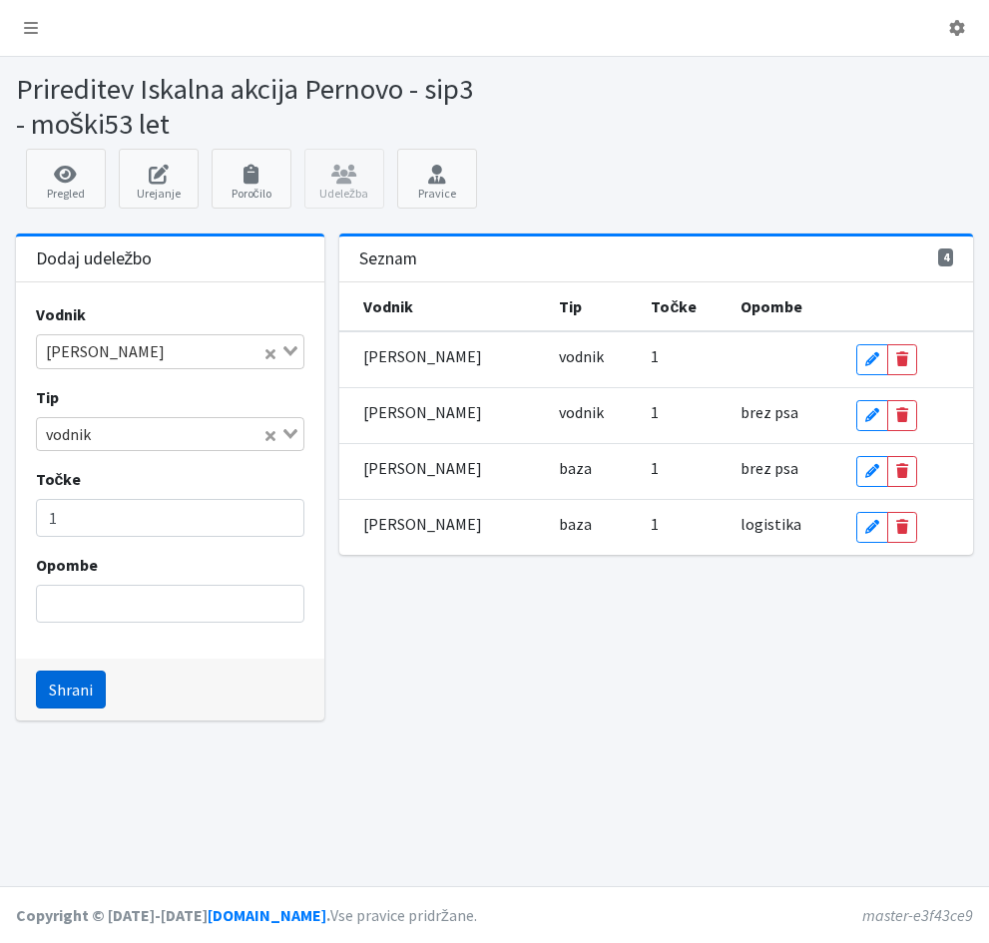
click at [58, 684] on button "Shrani" at bounding box center [71, 689] width 70 height 38
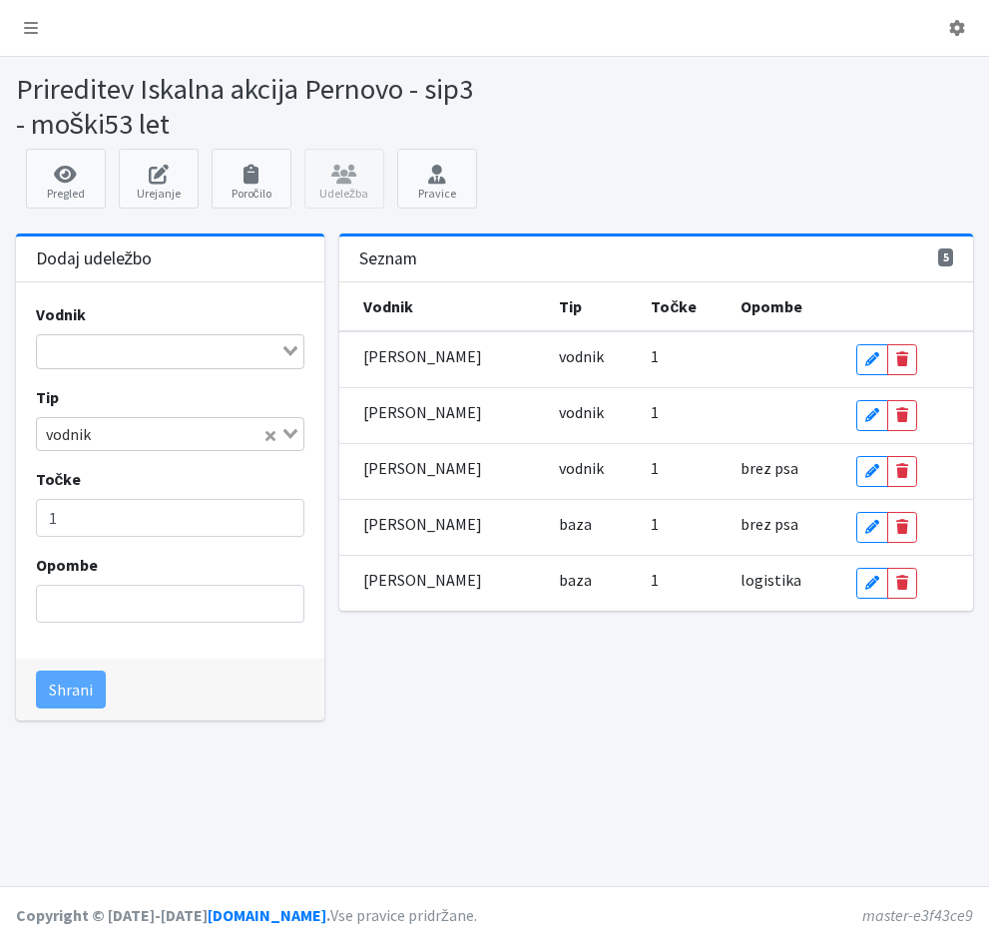
click at [51, 342] on input "Search for option" at bounding box center [159, 351] width 240 height 24
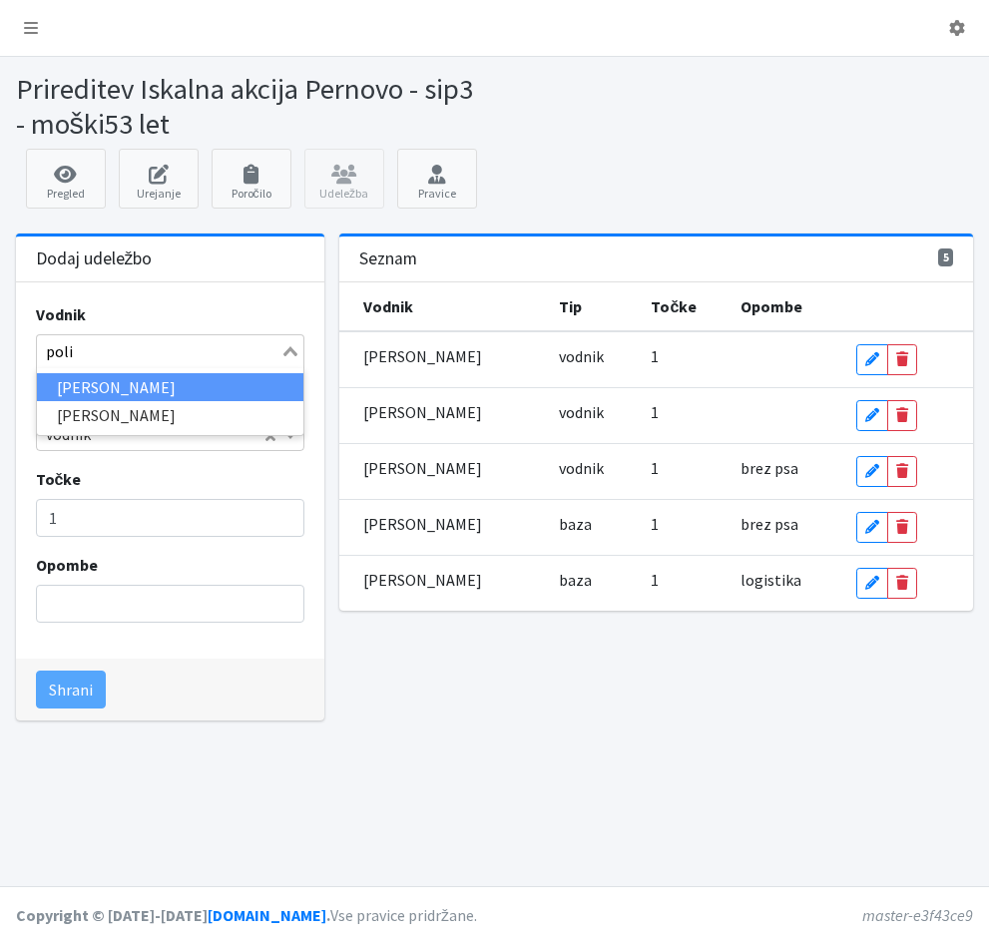
type input "polič"
click at [49, 387] on li "[PERSON_NAME]" at bounding box center [170, 387] width 267 height 29
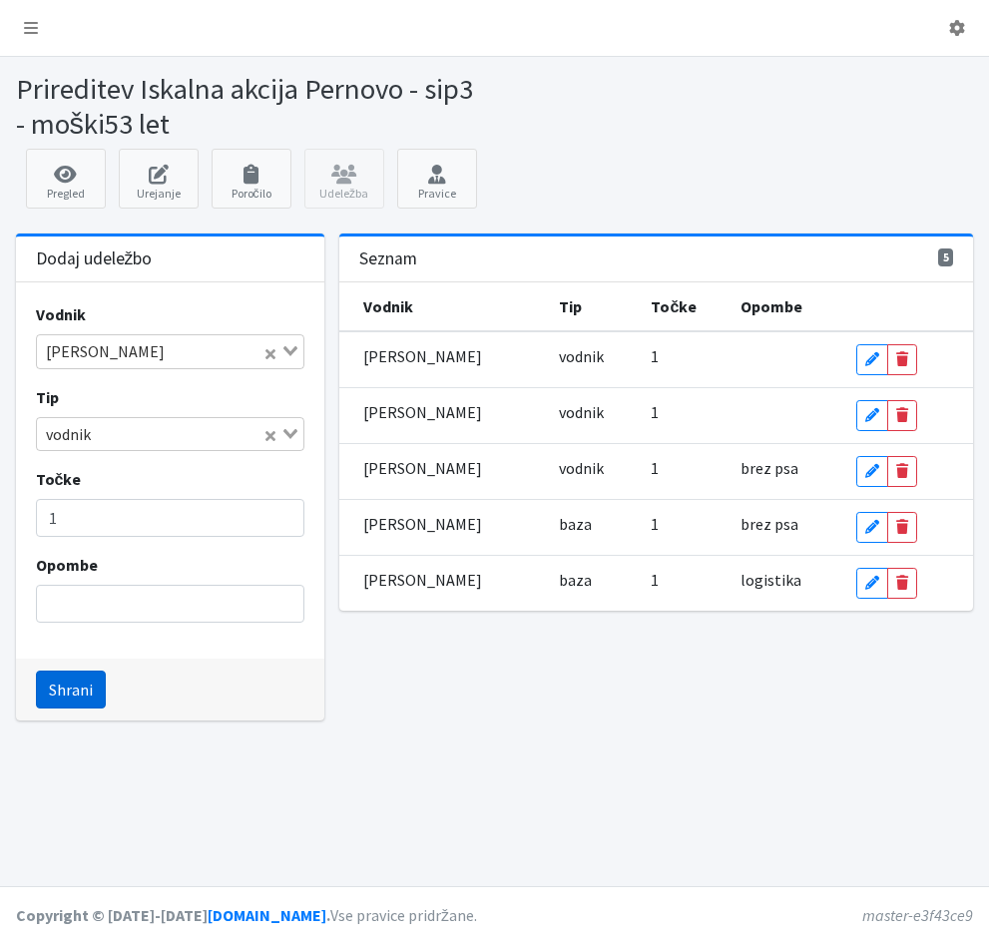
click at [72, 687] on button "Shrani" at bounding box center [71, 689] width 70 height 38
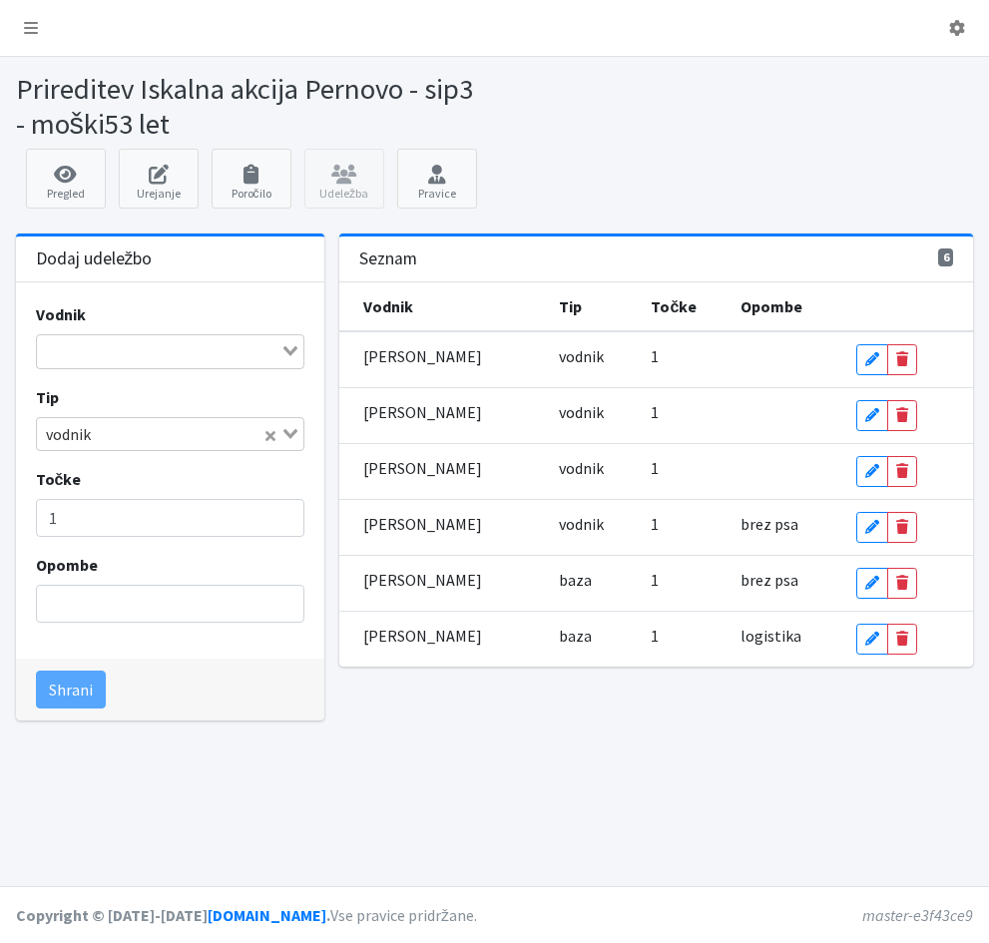
click at [60, 349] on input "Search for option" at bounding box center [159, 351] width 240 height 24
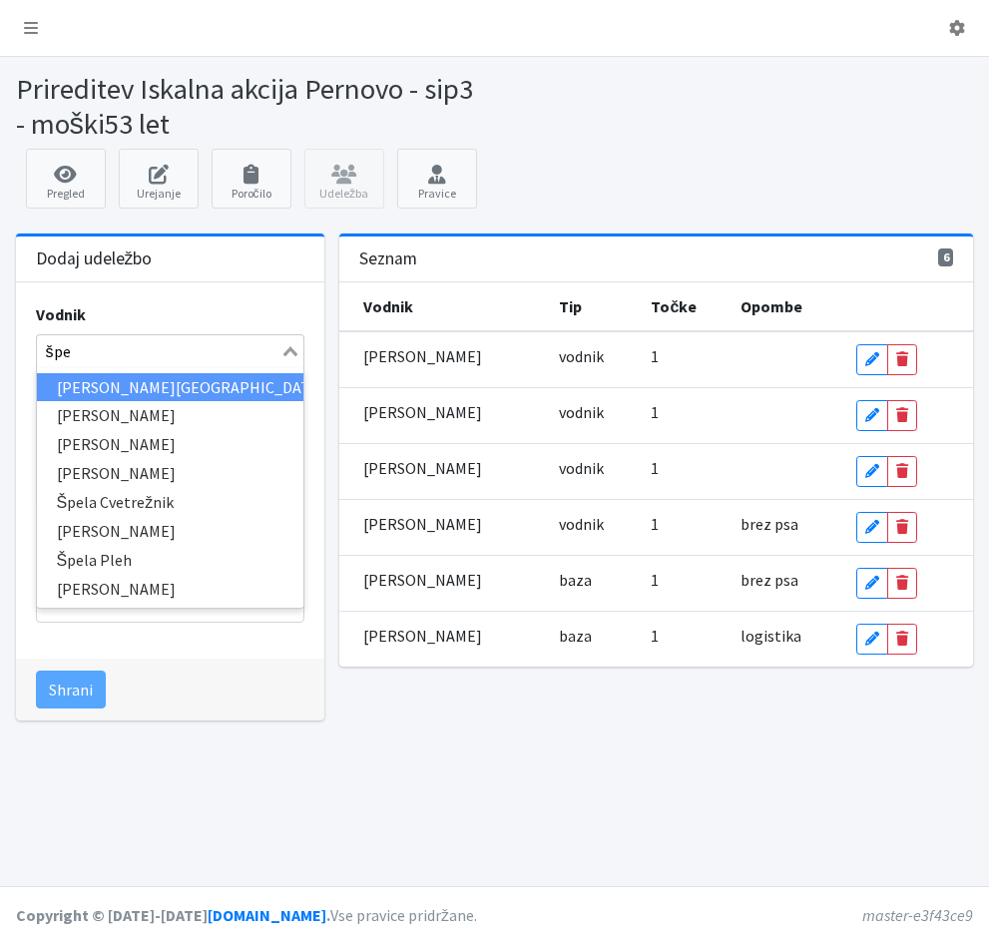
type input "špeh"
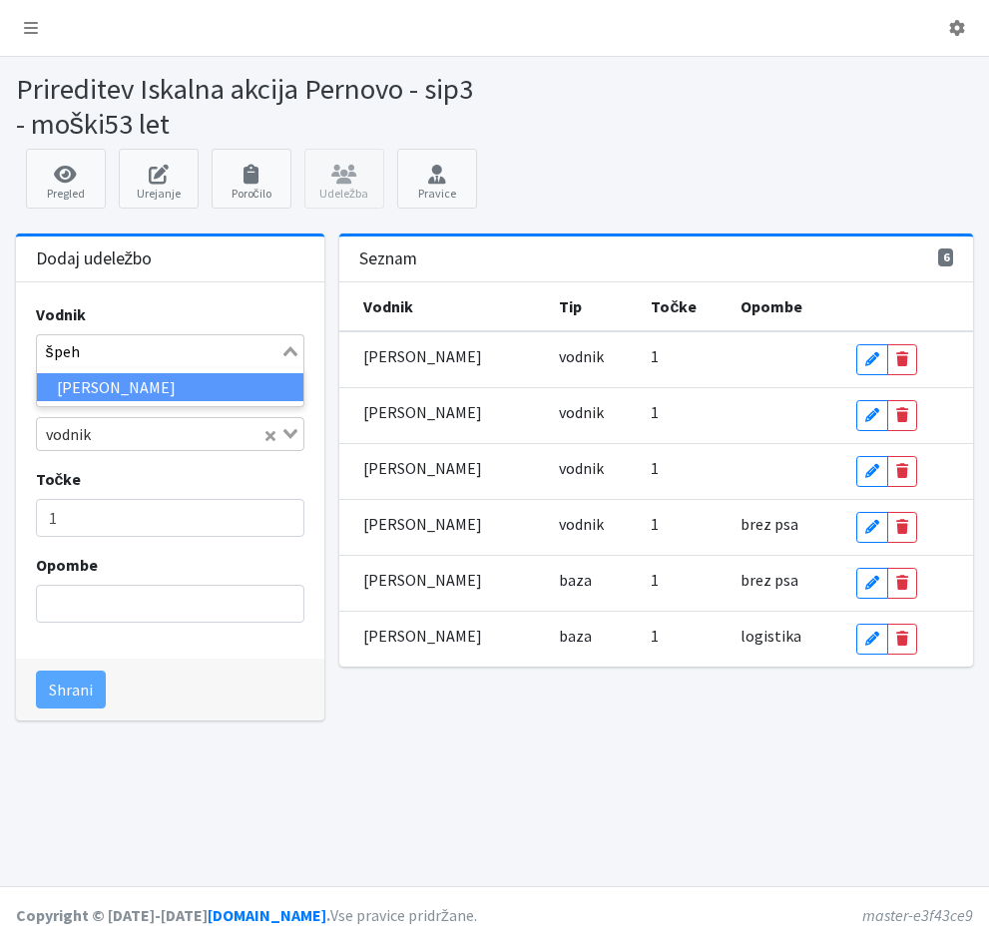
click at [74, 390] on li "[PERSON_NAME]" at bounding box center [170, 387] width 267 height 29
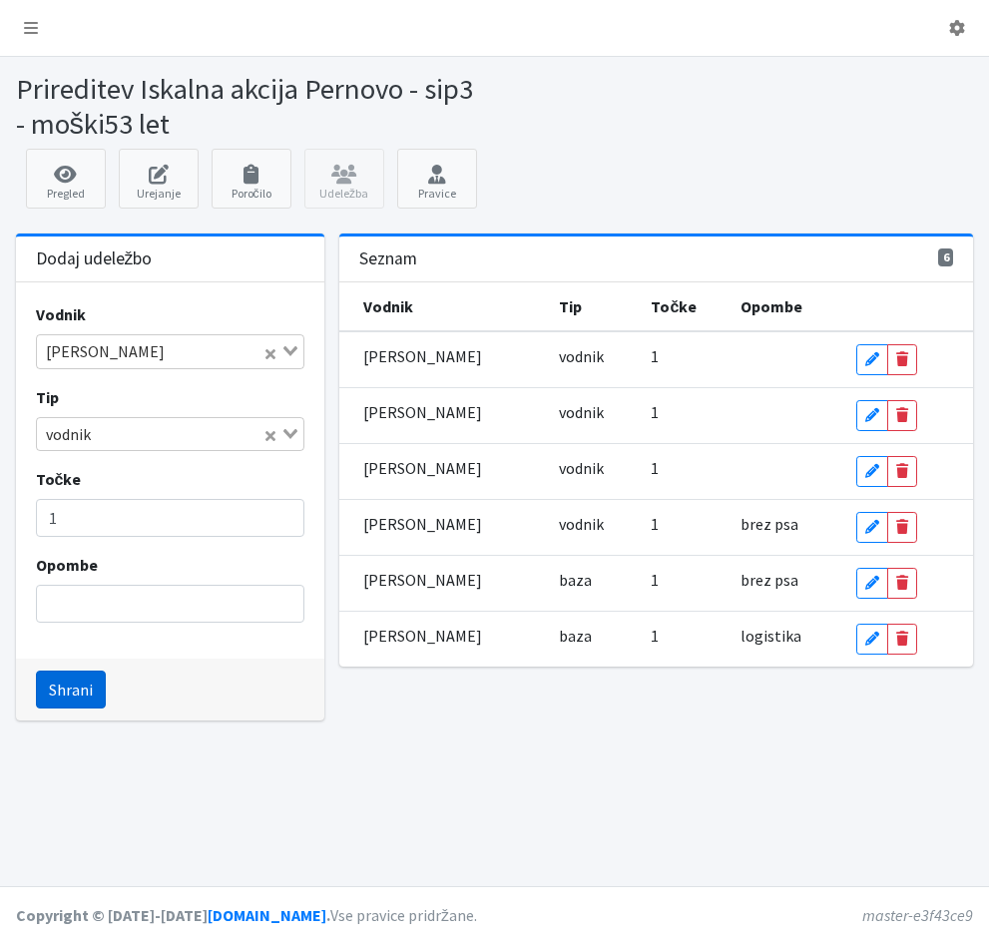
click at [63, 688] on button "Shrani" at bounding box center [71, 689] width 70 height 38
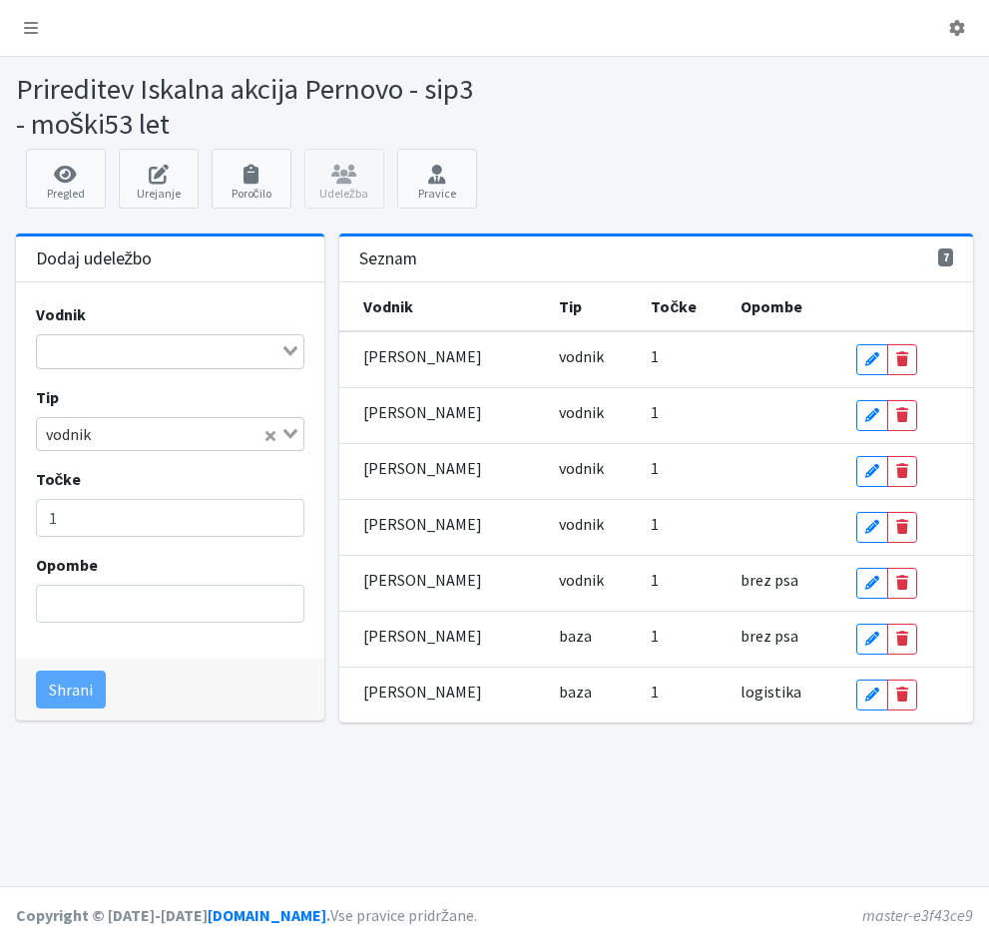
click at [85, 346] on input "Search for option" at bounding box center [159, 351] width 240 height 24
type input "brezn"
click at [106, 384] on li "[PERSON_NAME]" at bounding box center [170, 387] width 267 height 29
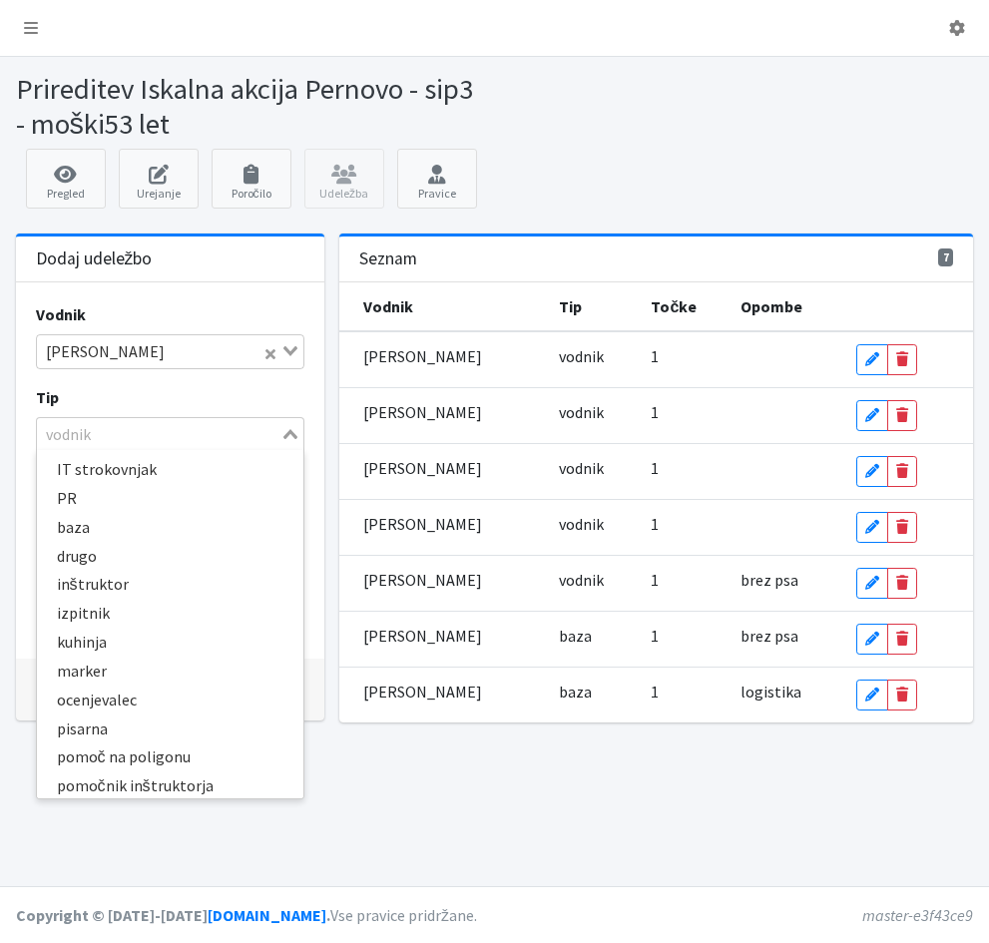
click at [287, 432] on icon "Search for option" at bounding box center [290, 434] width 14 height 10
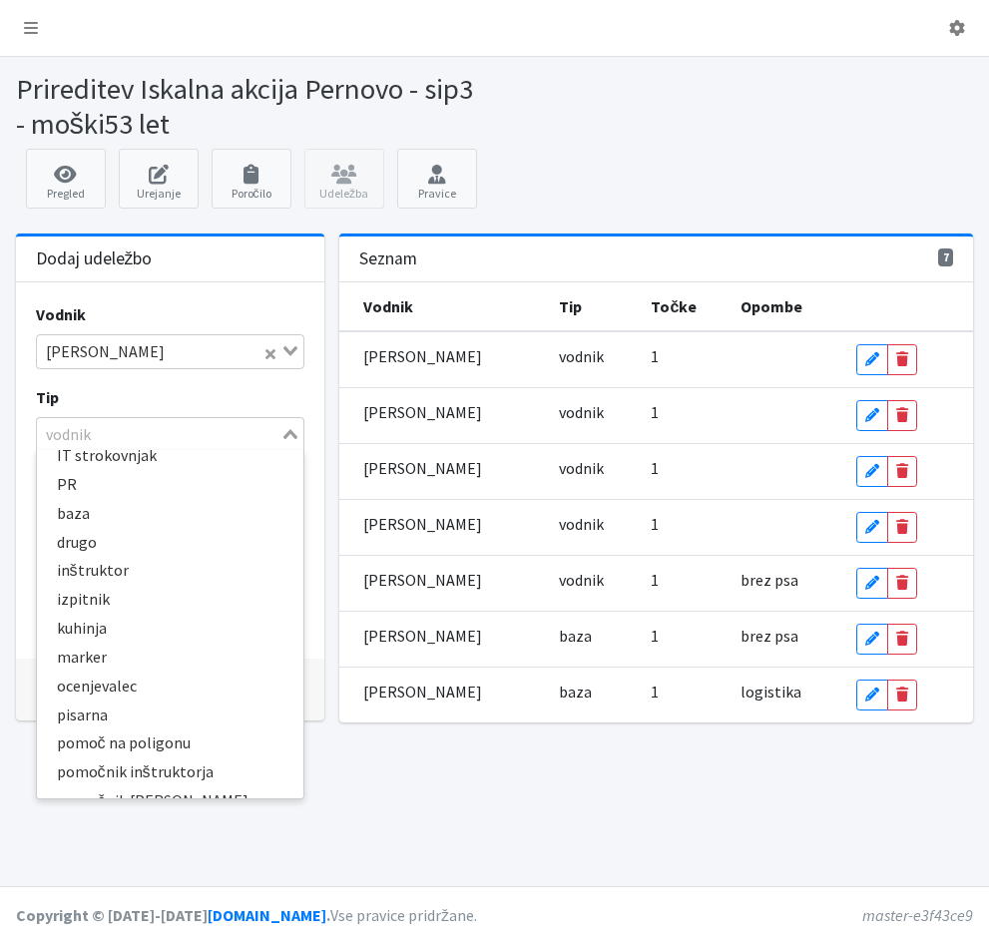
scroll to position [5, 0]
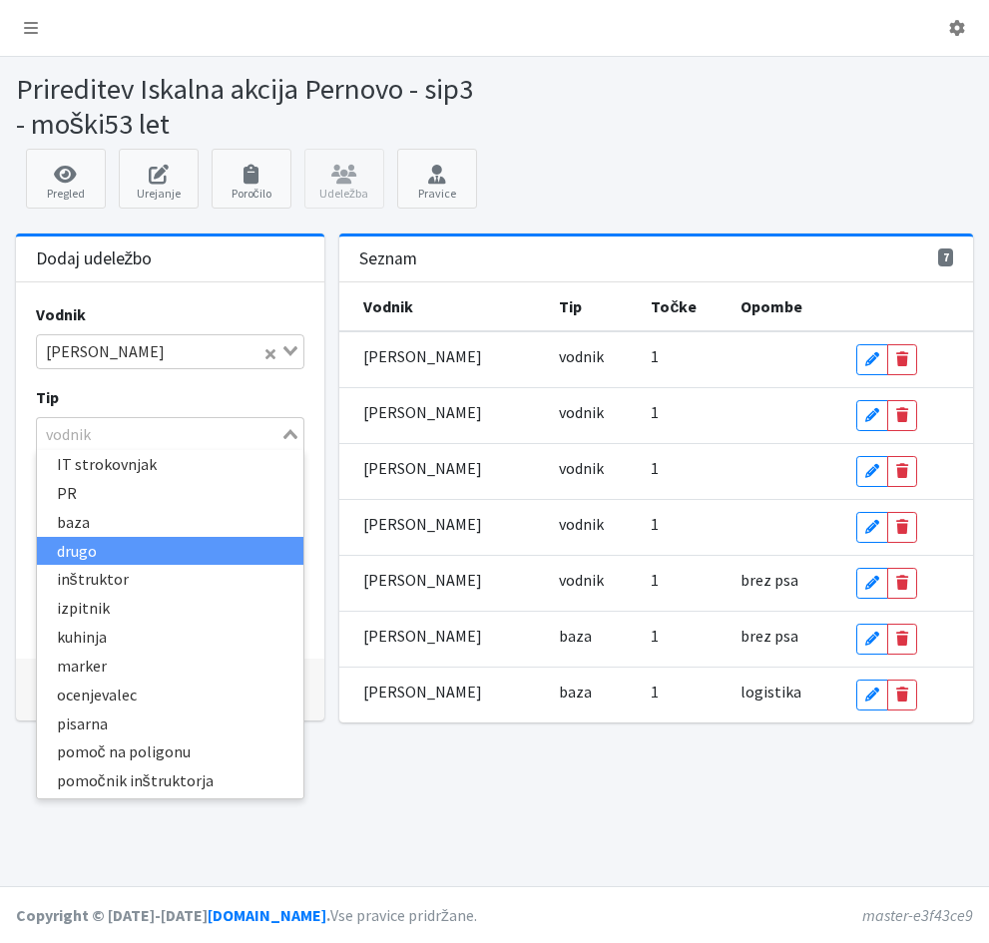
click at [104, 550] on li "drugo" at bounding box center [170, 551] width 267 height 29
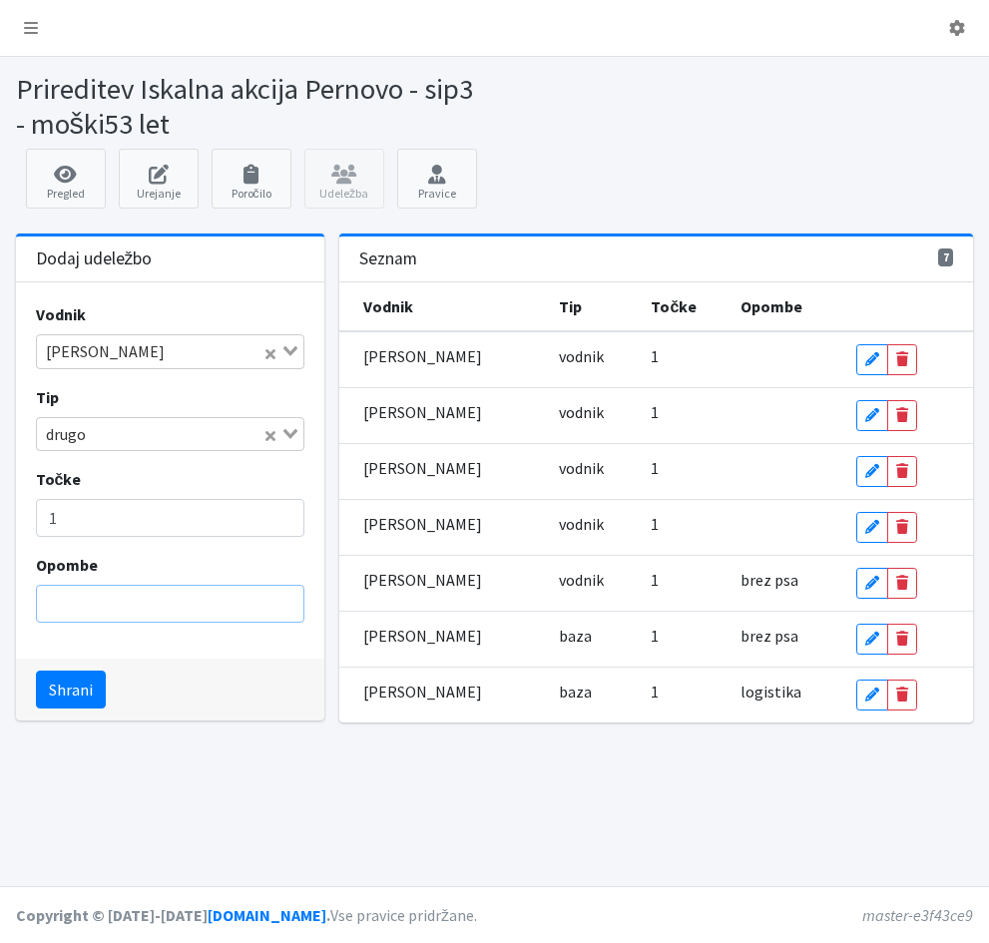
click at [115, 598] on input "Opombe" at bounding box center [170, 604] width 269 height 38
type input "brez psa"
click at [73, 690] on button "Shrani" at bounding box center [71, 689] width 70 height 38
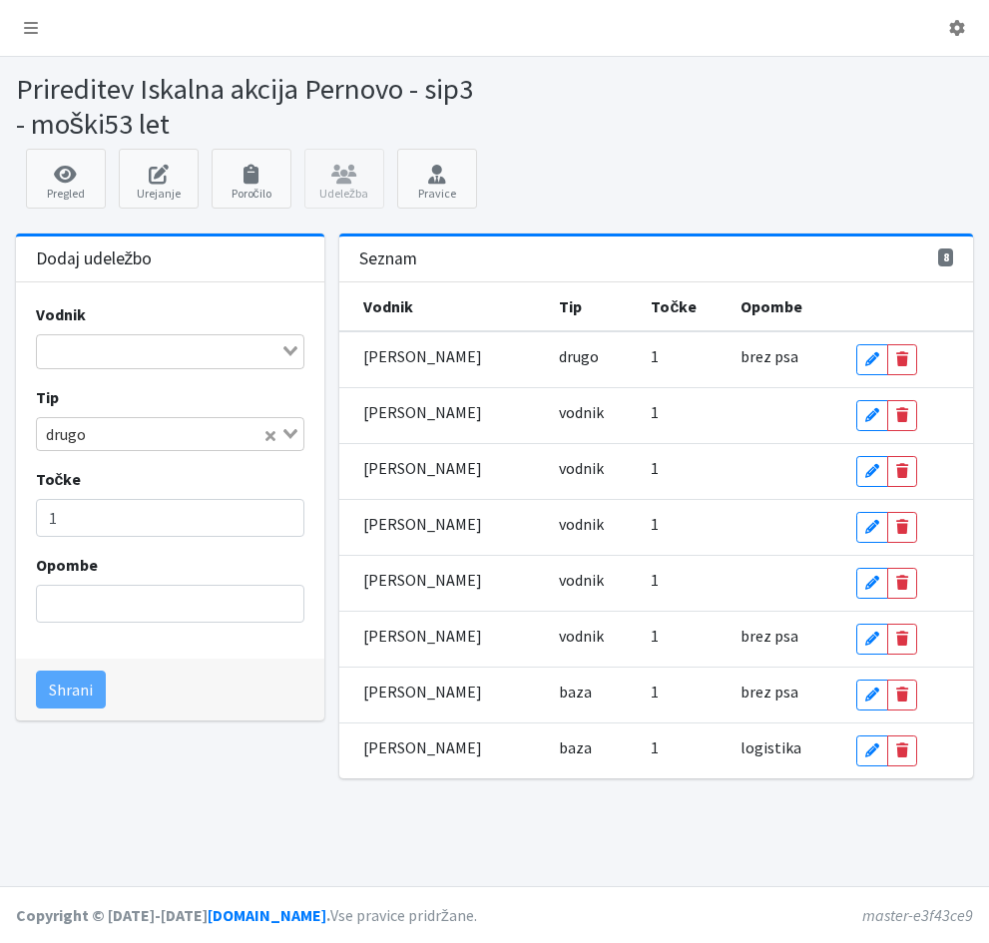
click at [78, 349] on input "Search for option" at bounding box center [159, 351] width 240 height 24
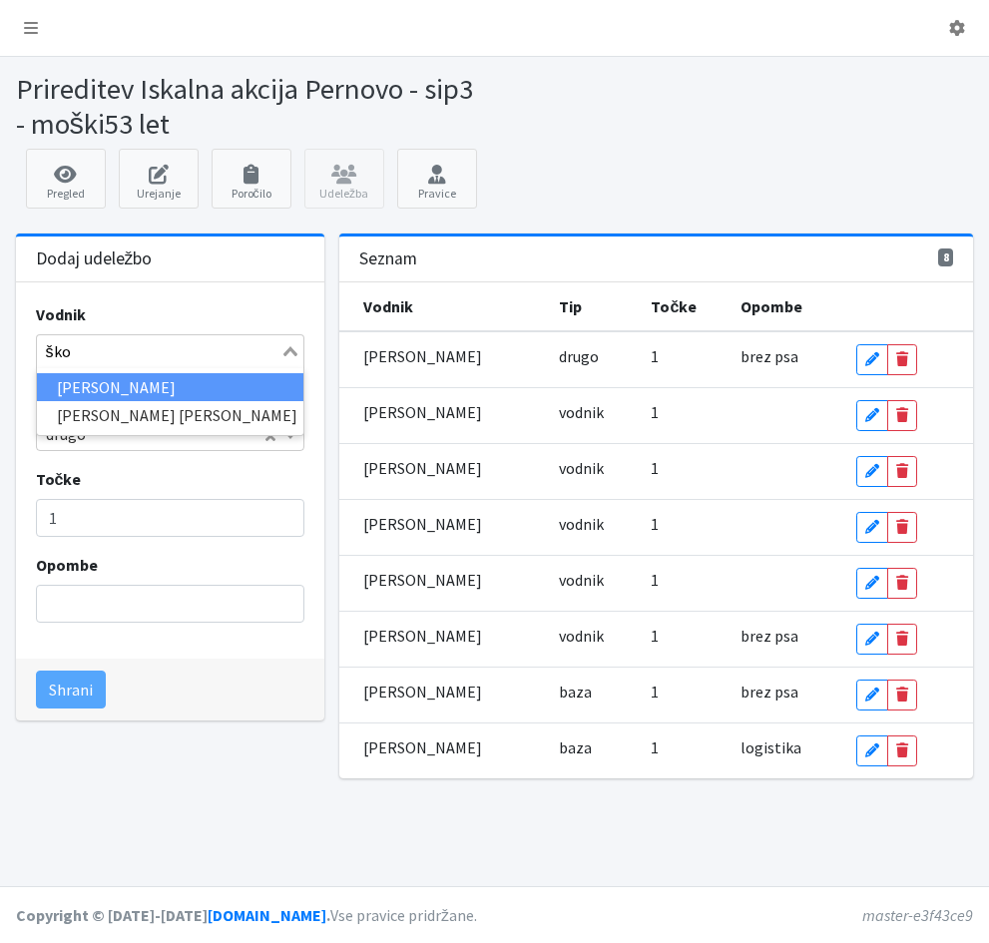
type input "škor"
click at [89, 385] on li "[PERSON_NAME]" at bounding box center [170, 387] width 267 height 29
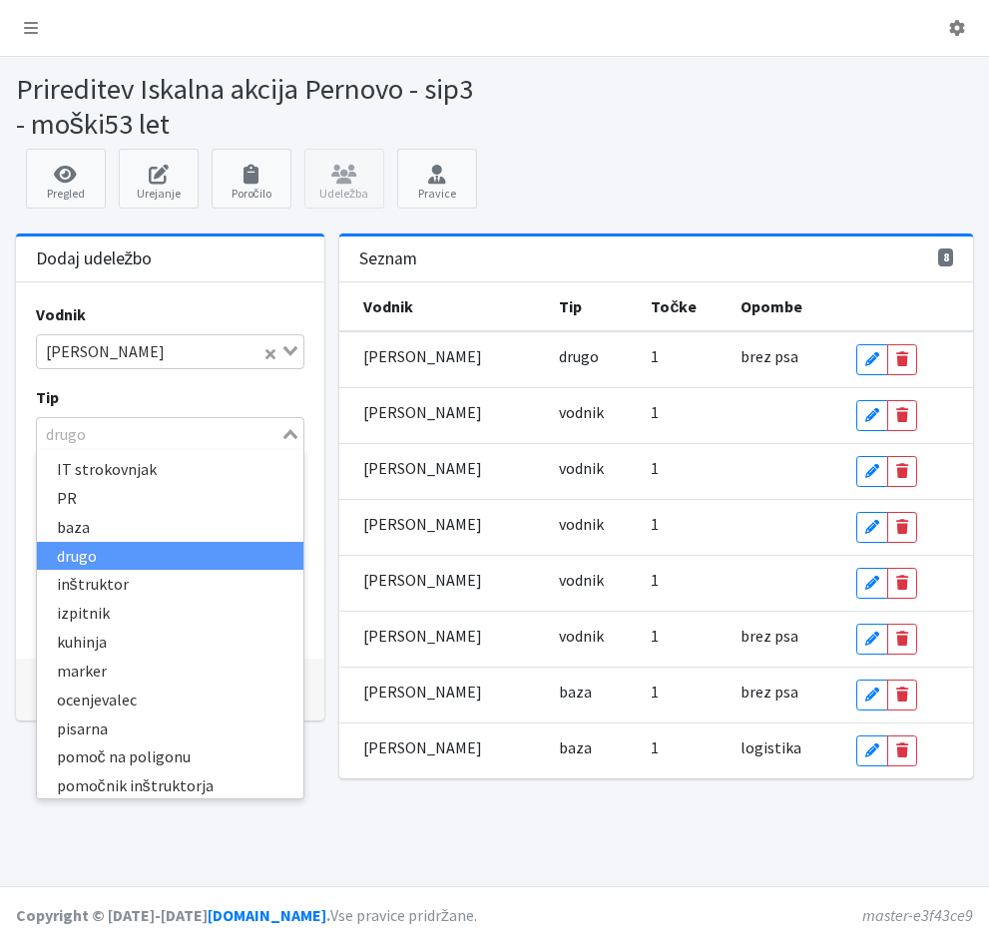
click at [284, 430] on icon "Search for option" at bounding box center [290, 434] width 14 height 10
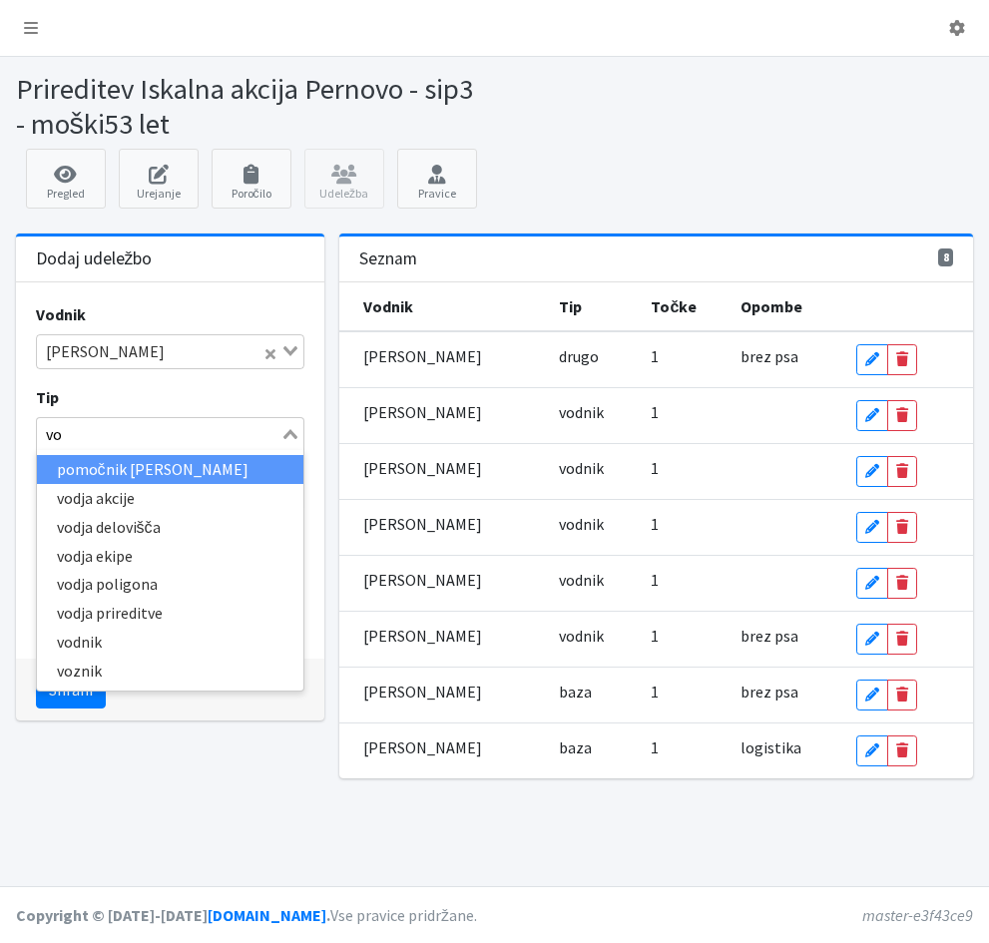
type input "vod"
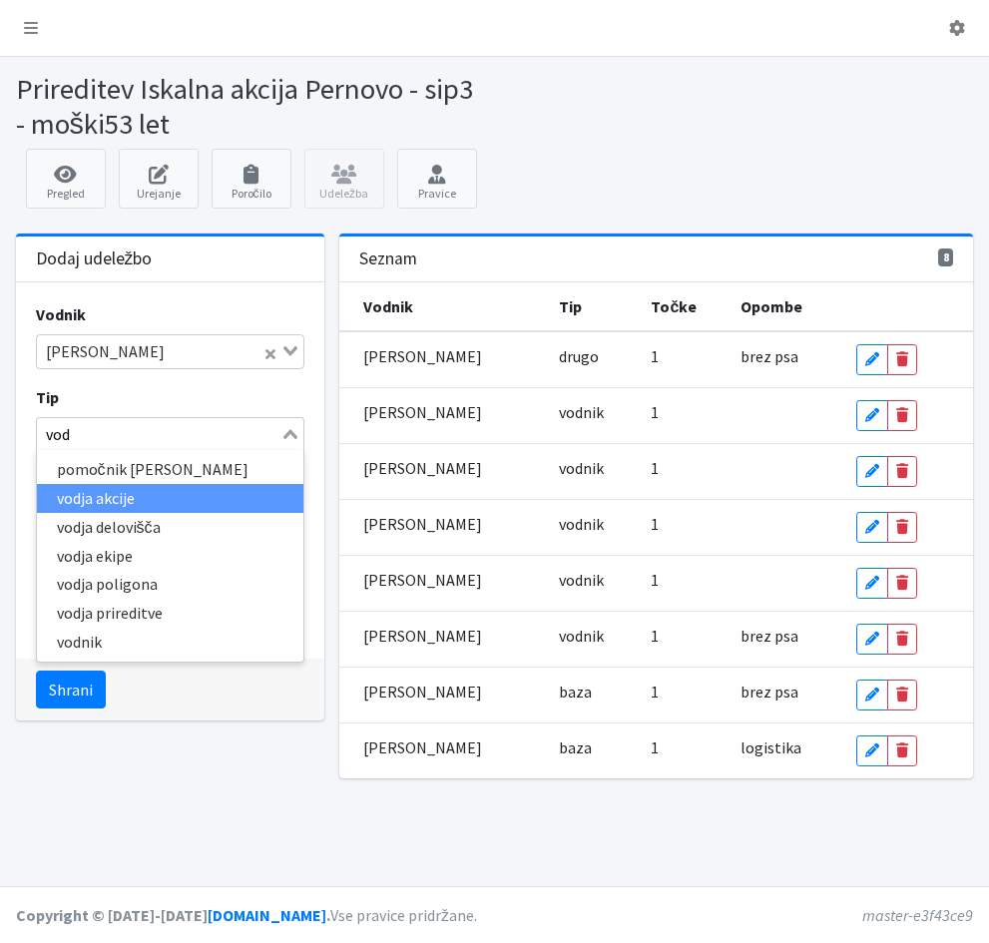
click at [119, 491] on li "vodja akcije" at bounding box center [170, 498] width 267 height 29
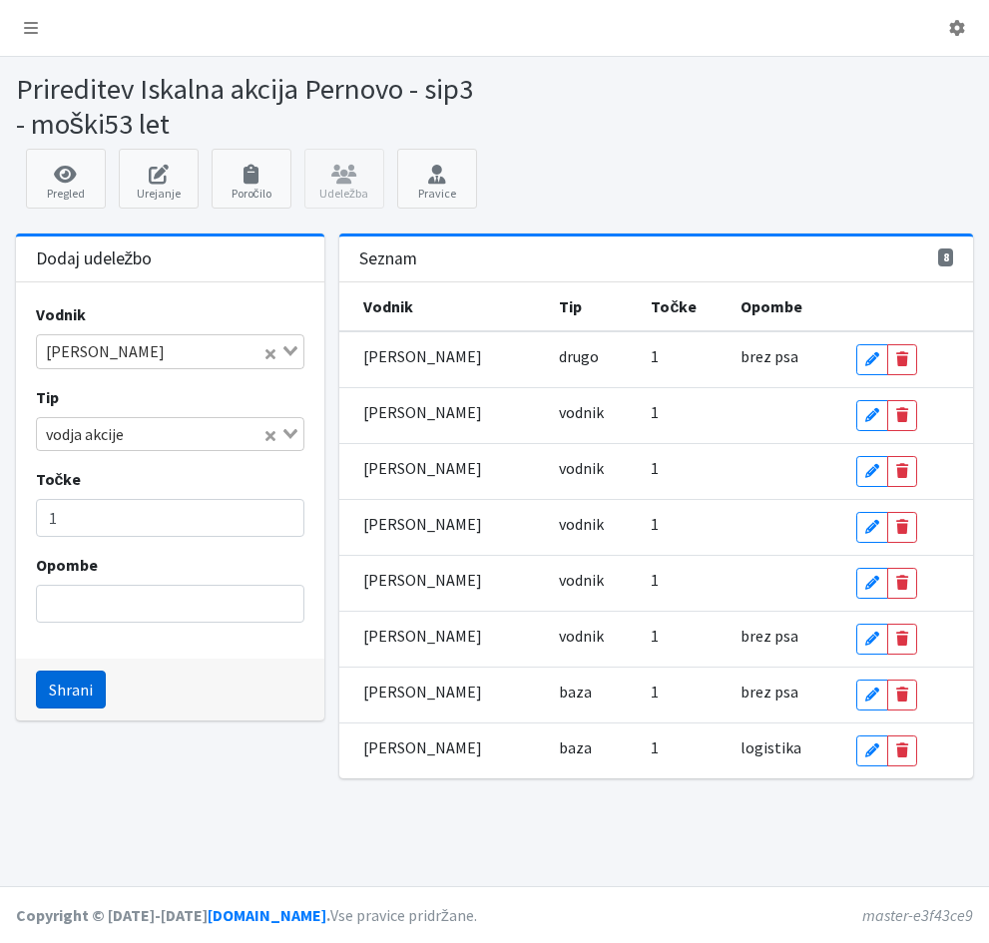
click at [80, 692] on button "Shrani" at bounding box center [71, 689] width 70 height 38
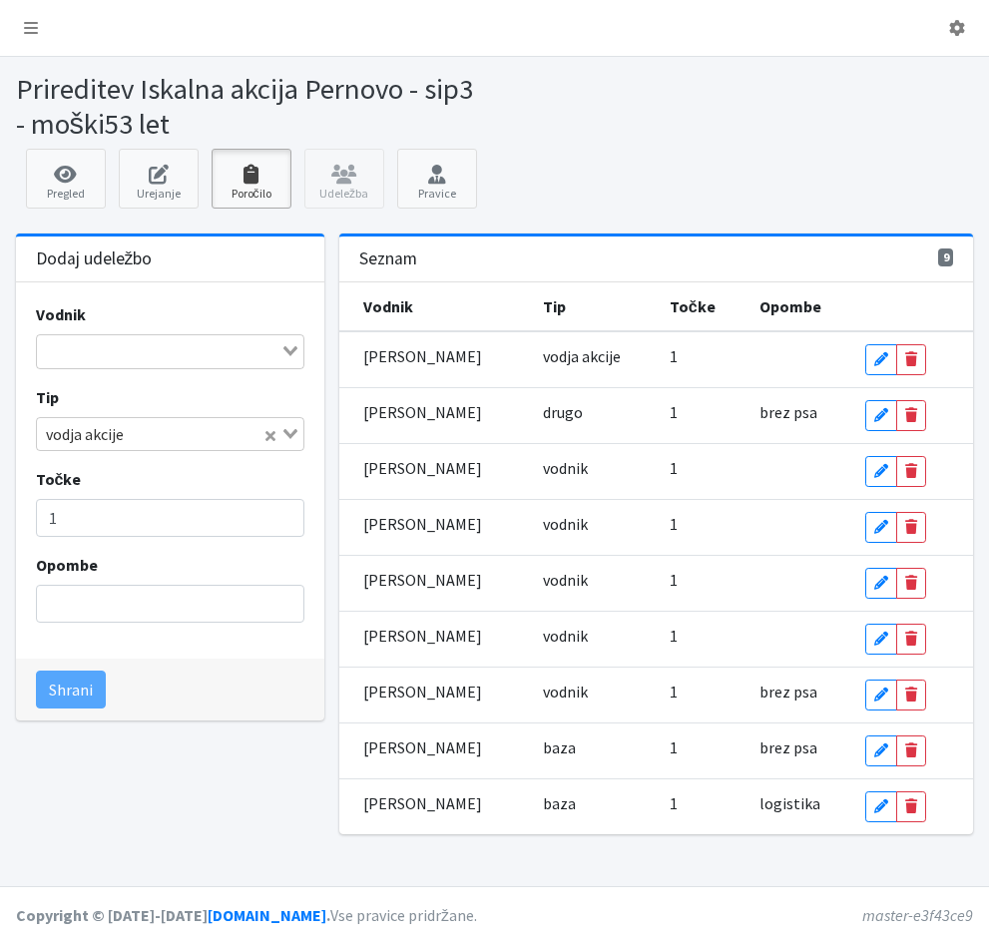
click at [243, 176] on icon at bounding box center [252, 175] width 68 height 20
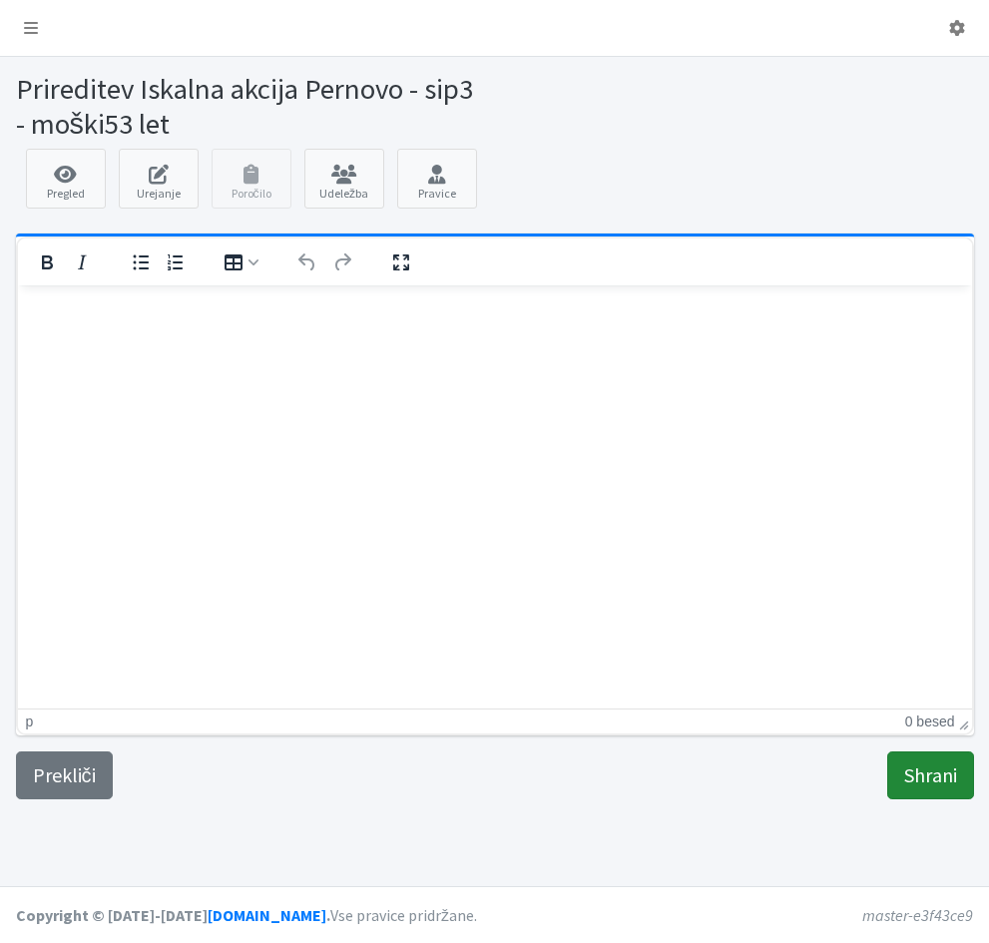
click at [936, 777] on input "Shrani" at bounding box center [930, 775] width 87 height 48
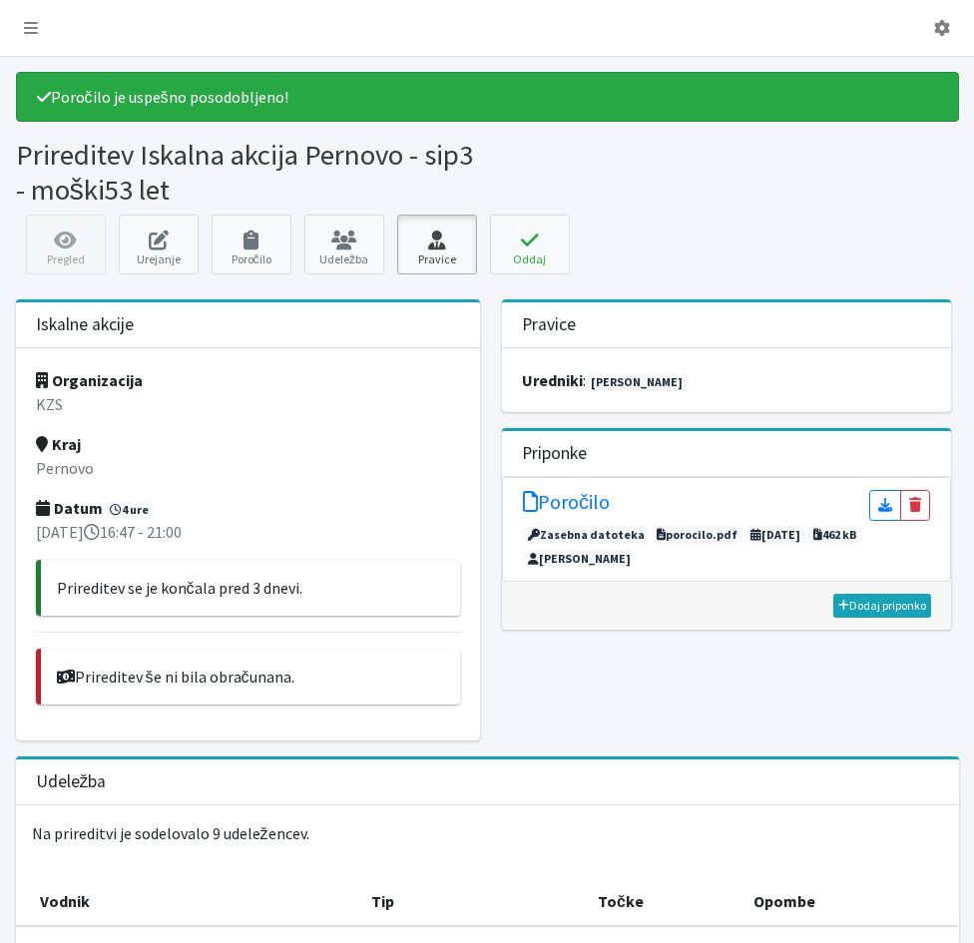
click at [433, 243] on icon at bounding box center [437, 240] width 68 height 20
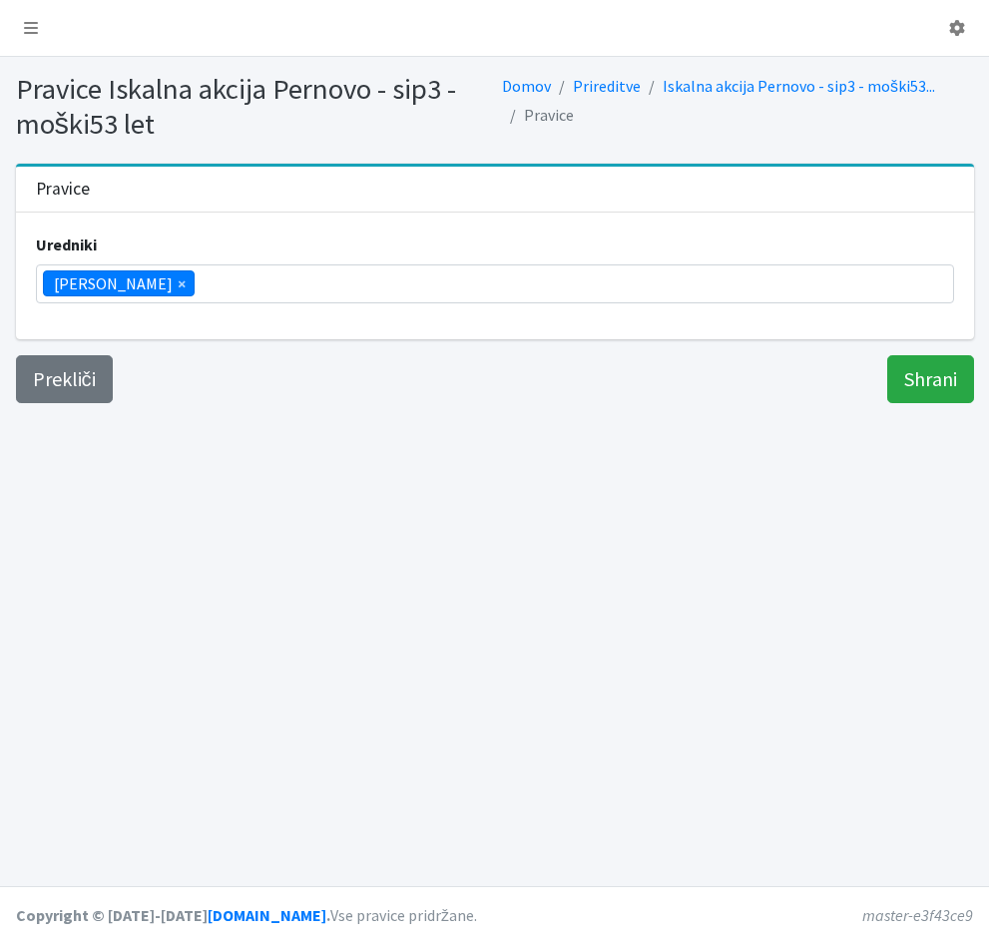
scroll to position [314, 0]
click at [230, 283] on ul "× [PERSON_NAME]" at bounding box center [495, 283] width 916 height 37
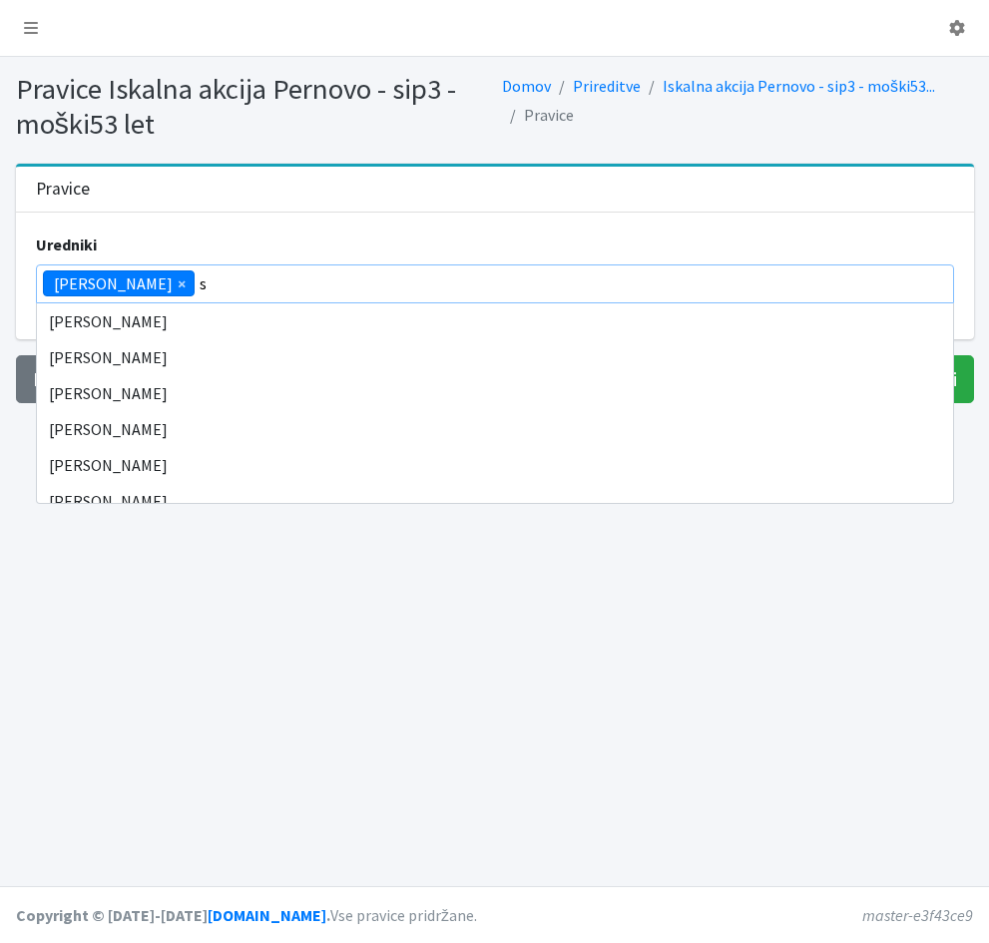
scroll to position [0, 0]
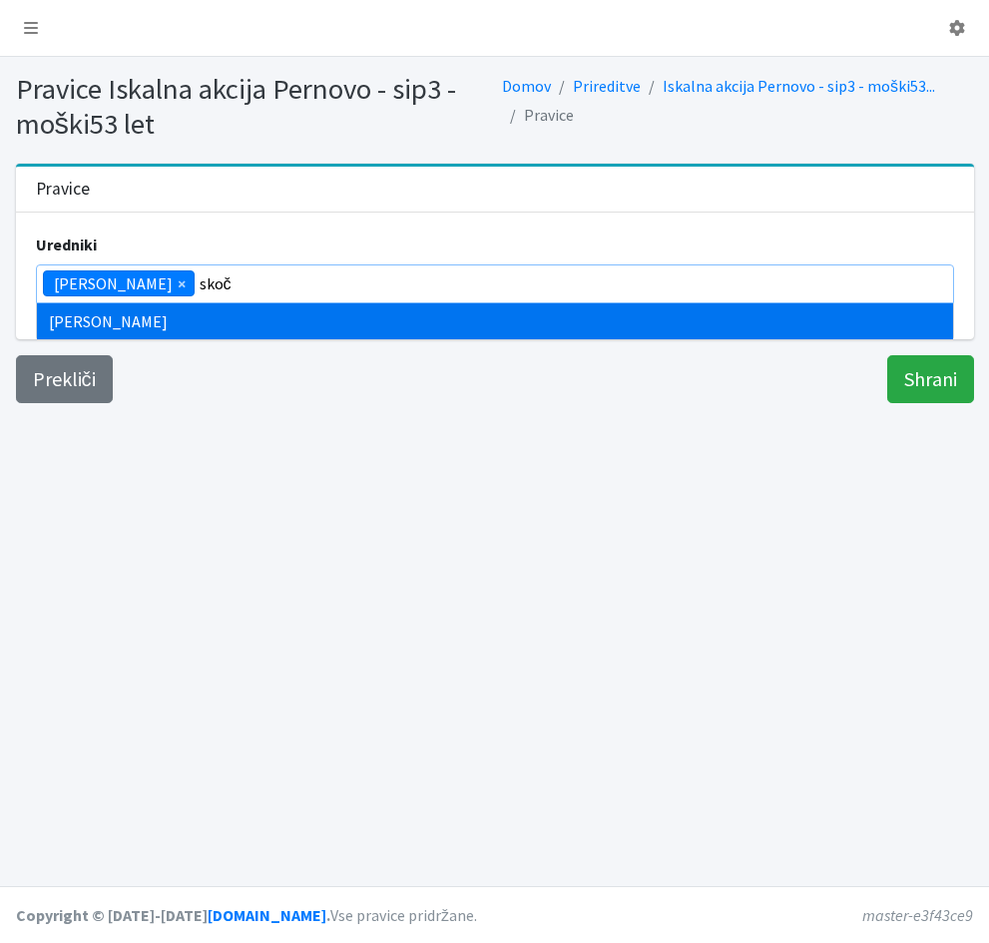
type input "skoč"
type input "zamer"
type input "škor"
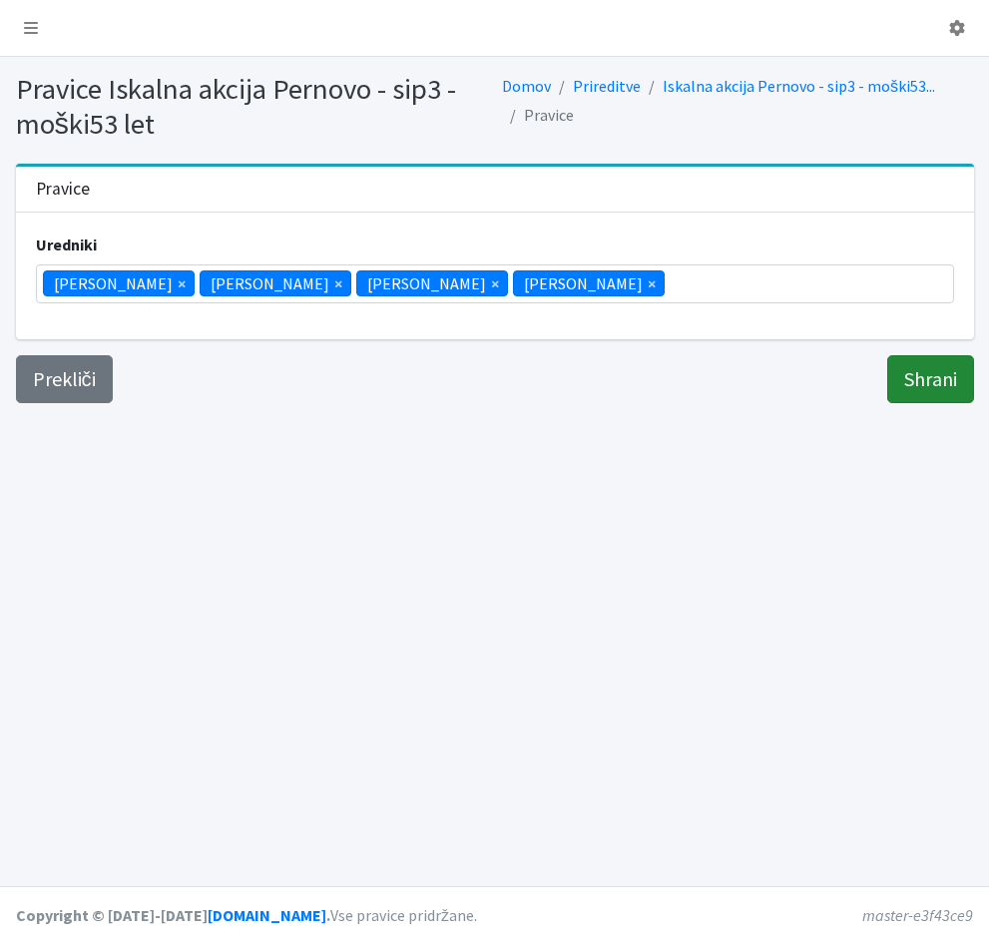
click at [890, 376] on input "Shrani" at bounding box center [930, 379] width 87 height 48
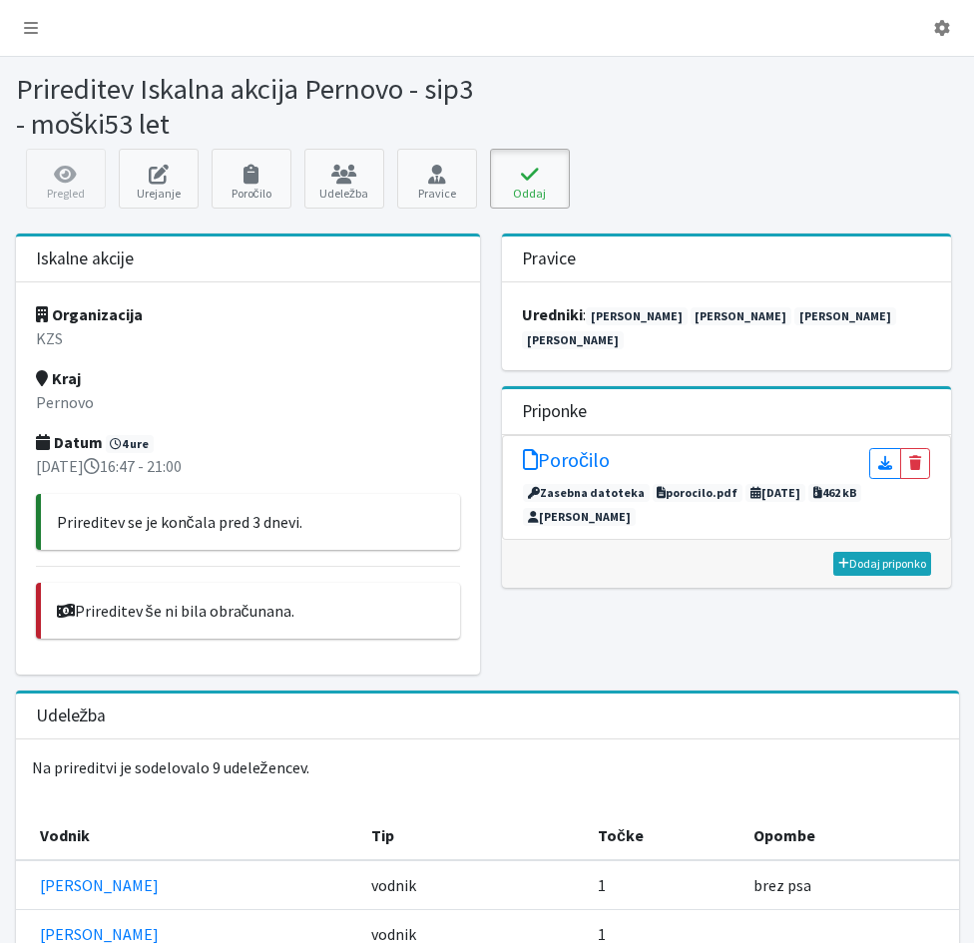
click at [530, 178] on icon at bounding box center [530, 175] width 68 height 20
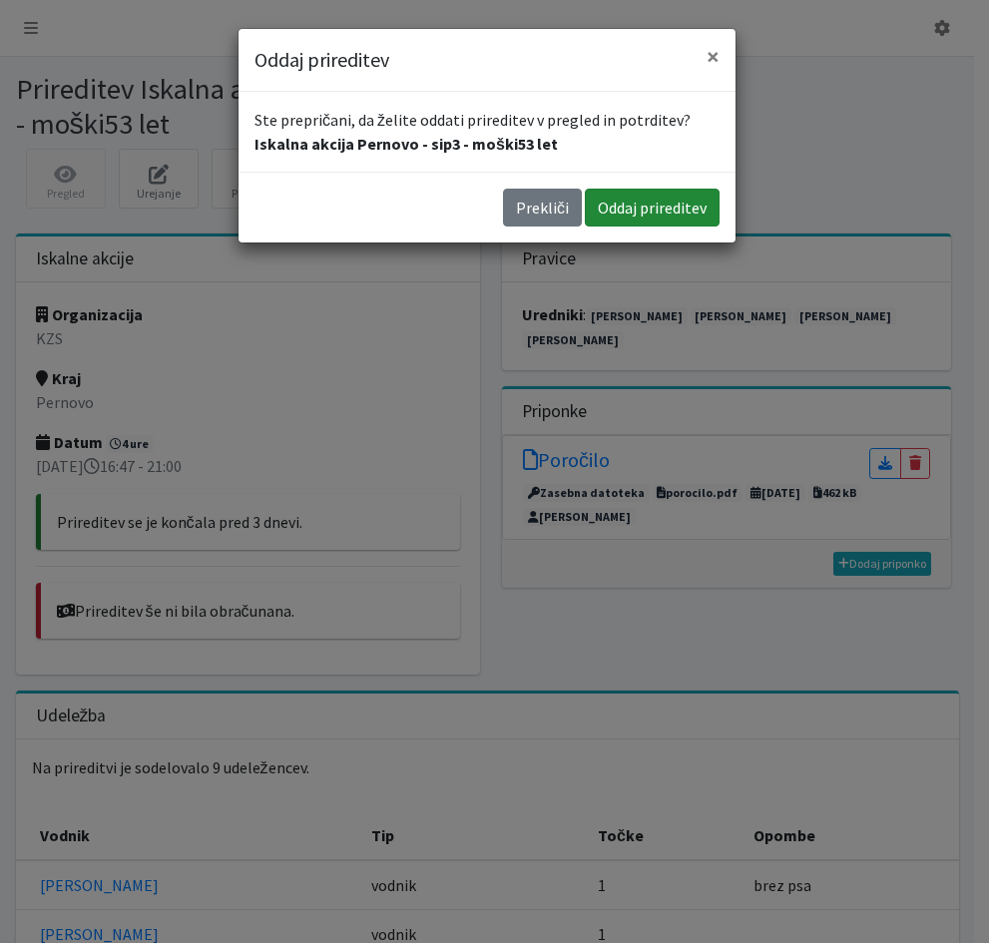
click at [628, 208] on button "Oddaj prireditev" at bounding box center [652, 208] width 135 height 38
